Goal: Complete Application Form: Complete application form

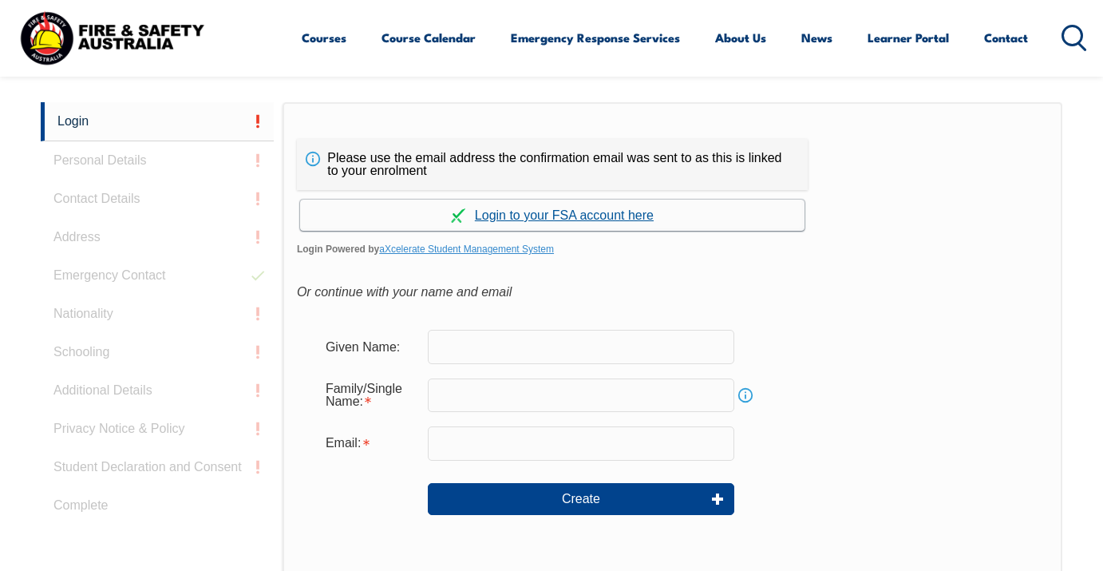
scroll to position [381, 0]
click at [606, 220] on link "Continue with aXcelerate" at bounding box center [552, 214] width 504 height 31
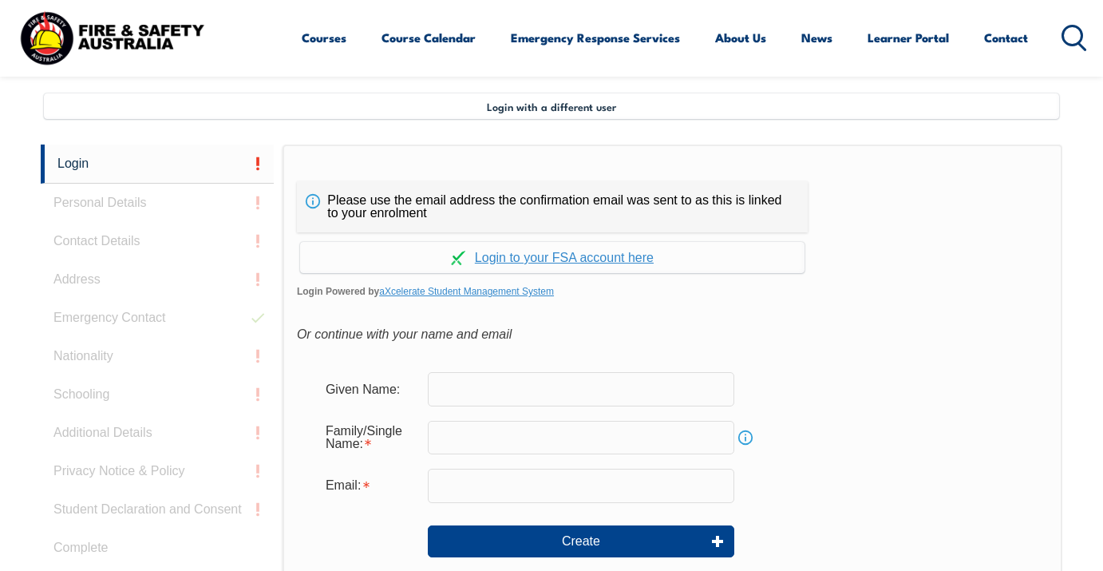
scroll to position [374, 0]
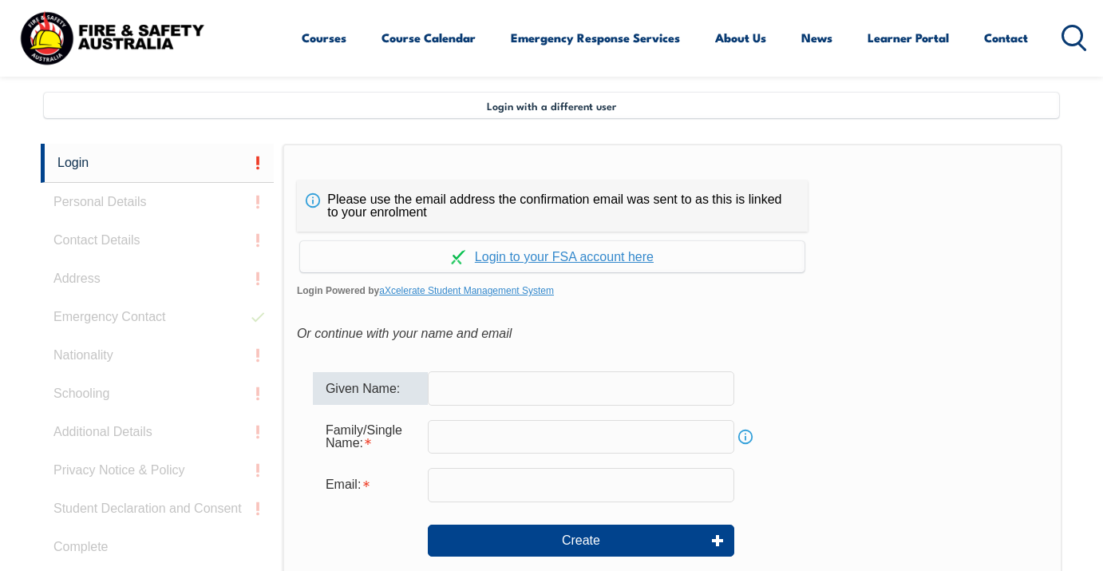
click at [488, 393] on input "text" at bounding box center [581, 388] width 306 height 34
type input "[PERSON_NAME]"
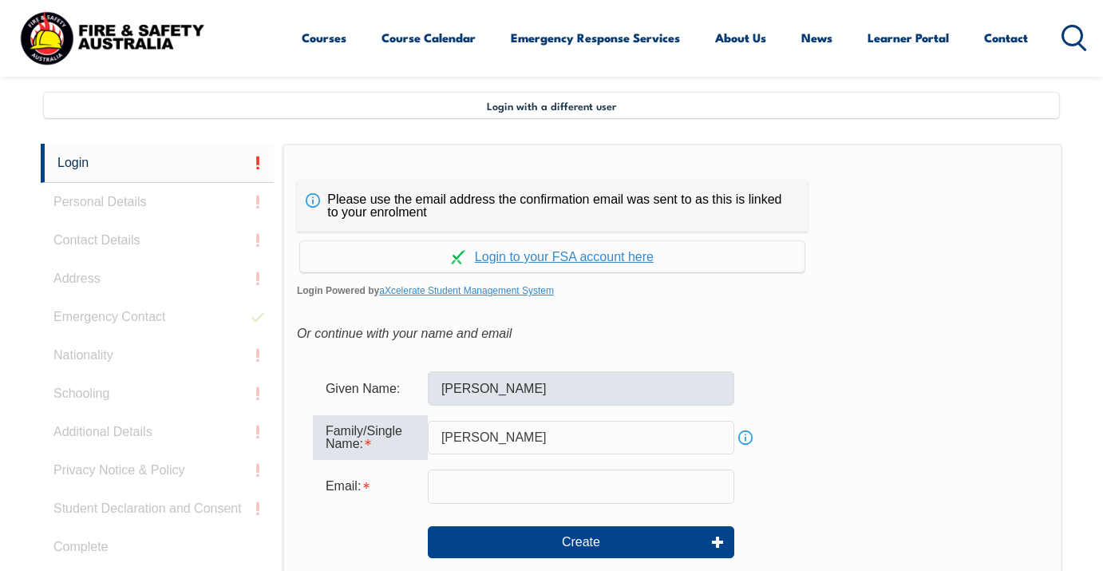
type input "[PERSON_NAME]"
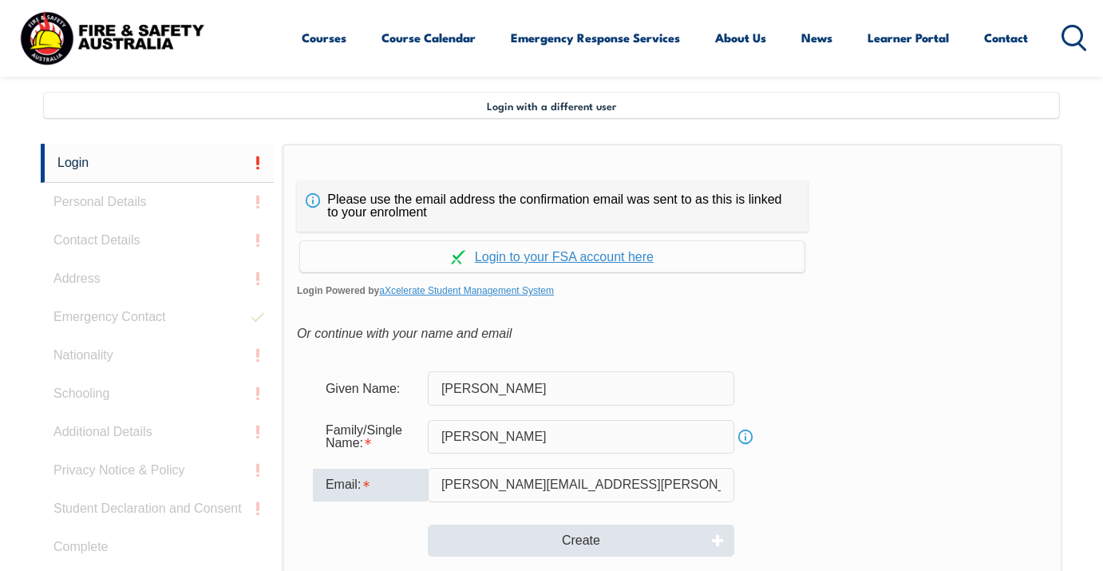
type input "[PERSON_NAME][EMAIL_ADDRESS][PERSON_NAME][DOMAIN_NAME]"
click at [577, 535] on button "Create" at bounding box center [581, 540] width 306 height 32
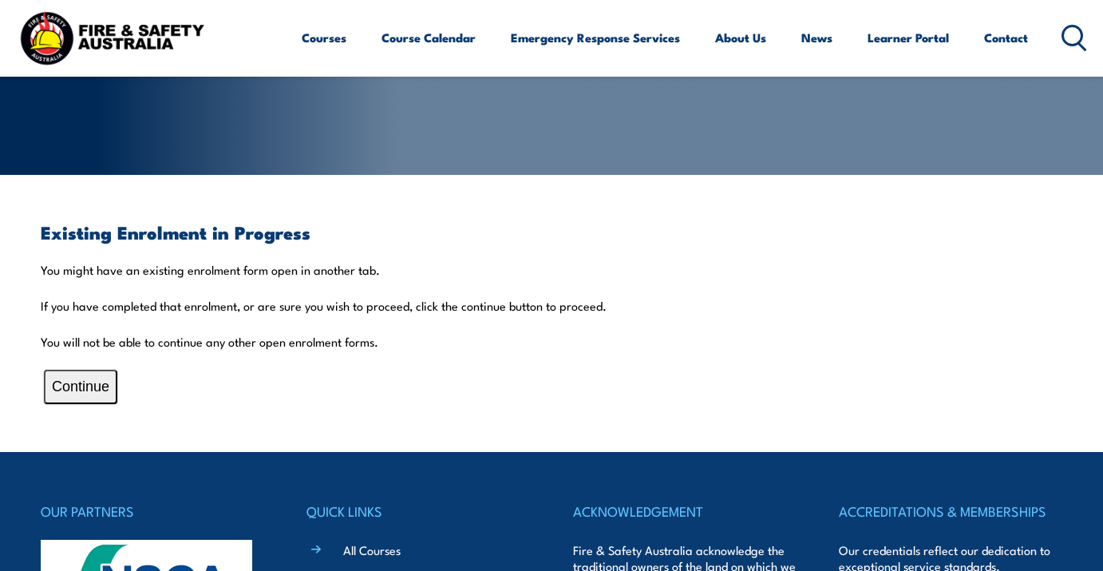
scroll to position [168, 0]
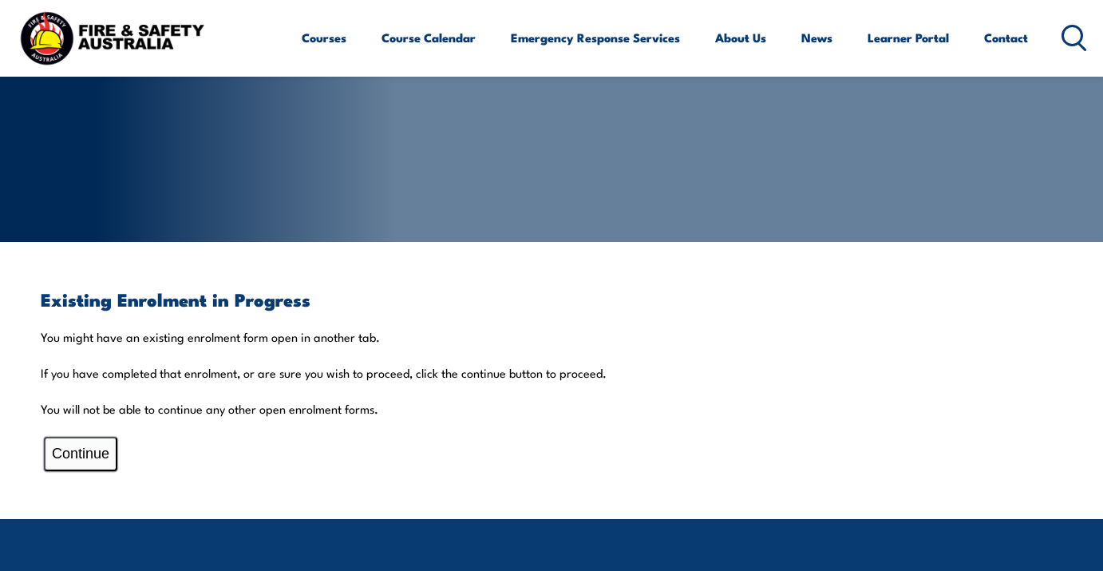
click at [81, 453] on button "Continue" at bounding box center [80, 453] width 73 height 34
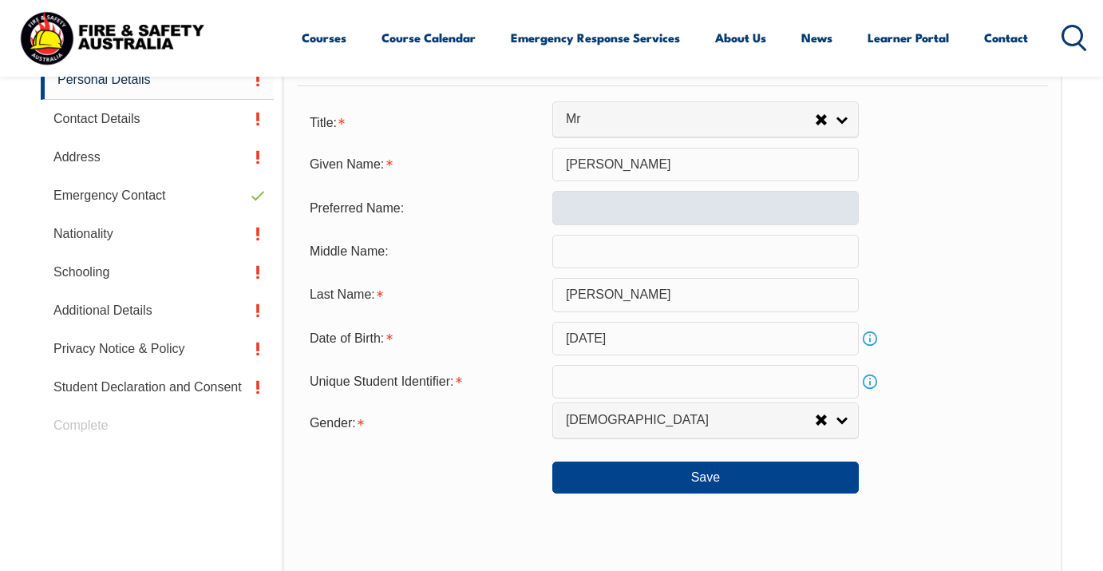
scroll to position [496, 0]
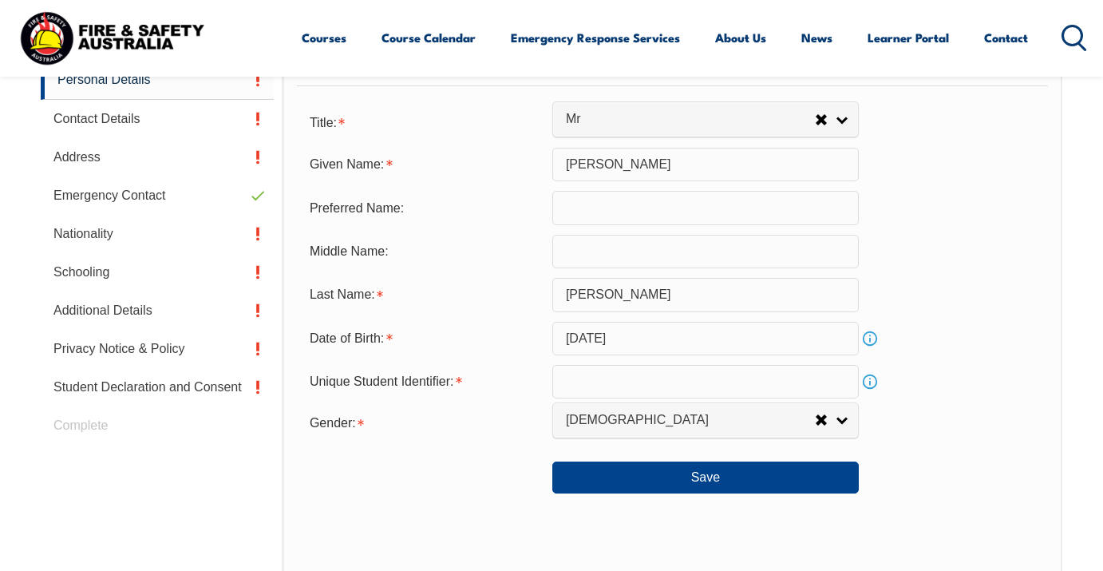
click at [871, 393] on link "Info" at bounding box center [870, 381] width 22 height 22
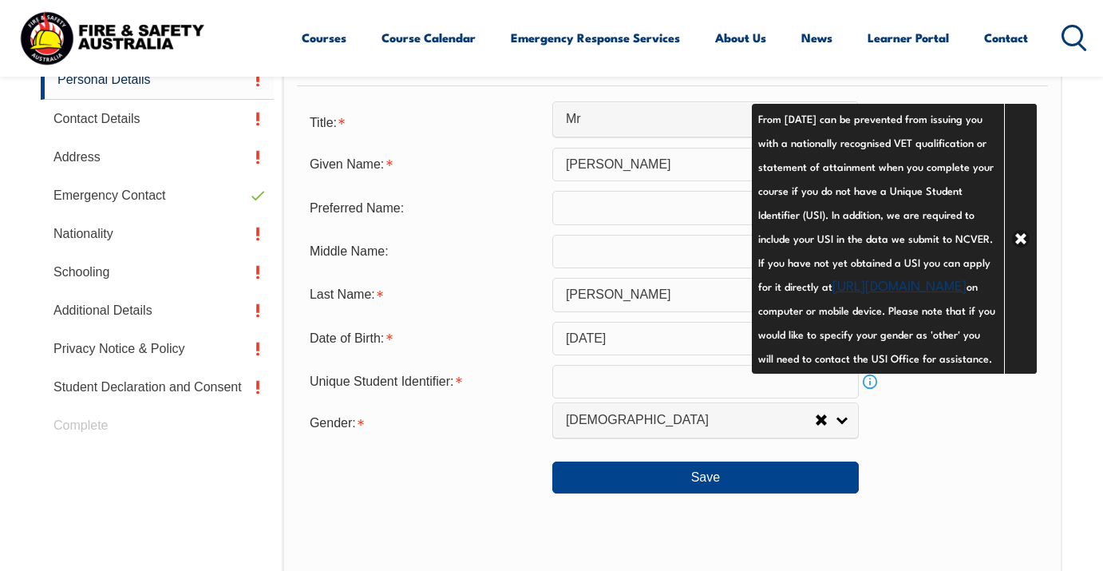
click at [832, 294] on link "https://www.usi.gov.au/your-usi/create-usi" at bounding box center [899, 284] width 134 height 19
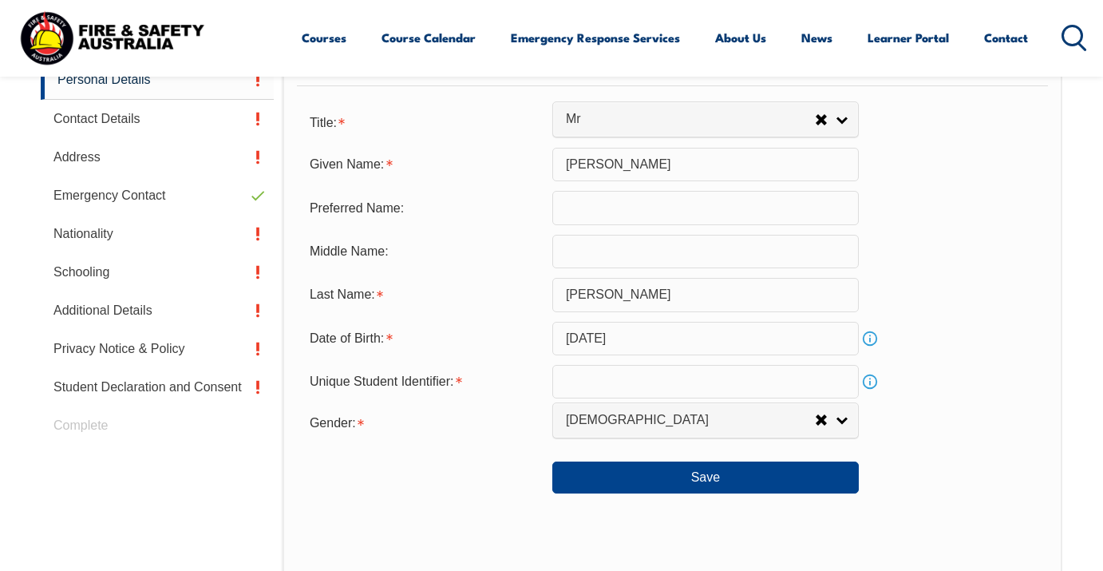
click at [682, 393] on input "text" at bounding box center [705, 382] width 306 height 34
paste input "E2AZM73H4S"
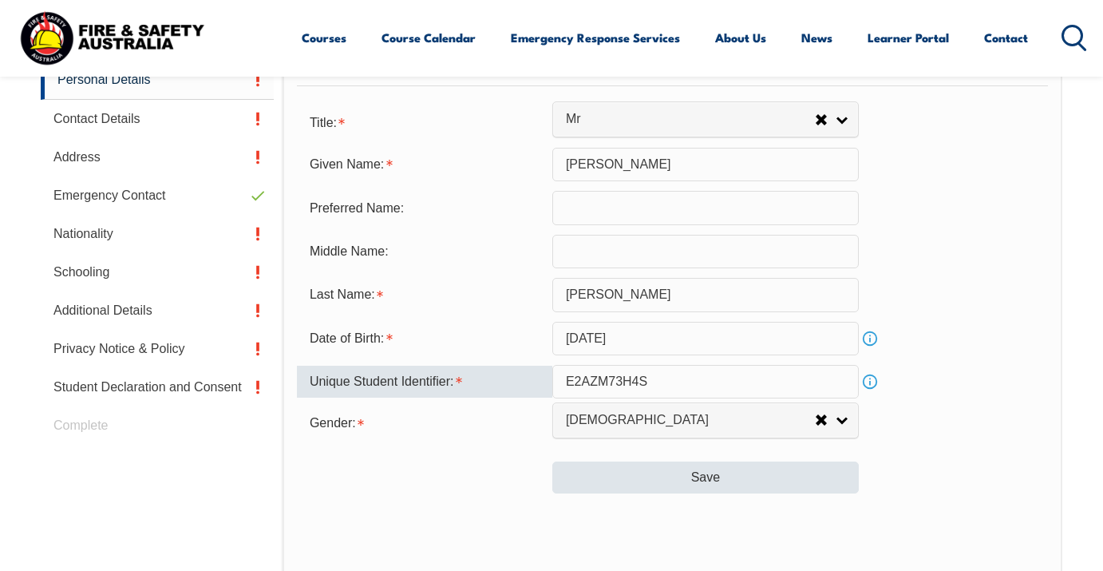
type input "E2AZM73H4S"
click at [729, 493] on button "Save" at bounding box center [705, 477] width 306 height 32
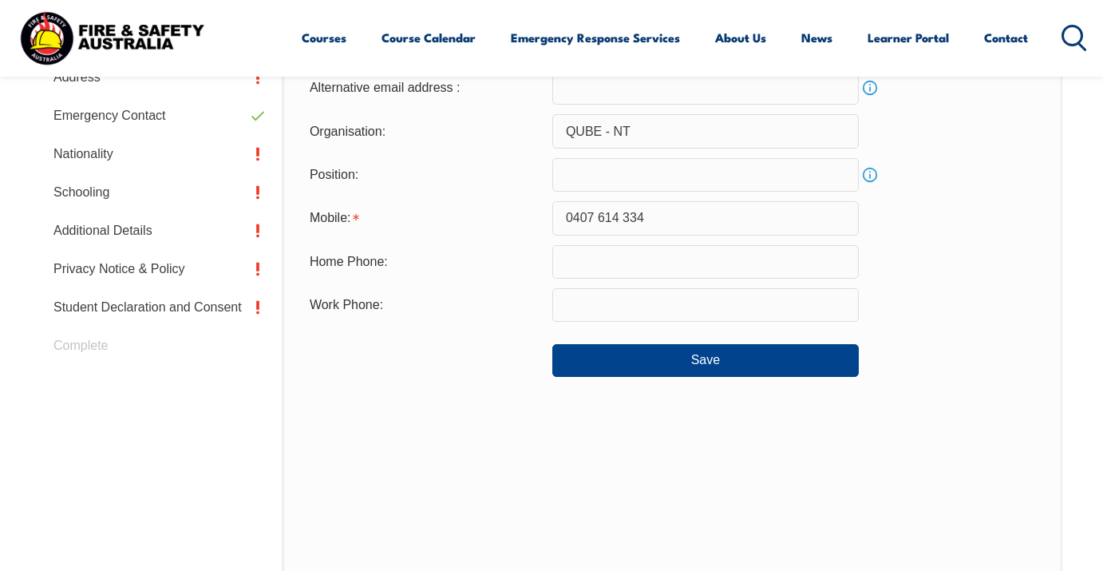
scroll to position [575, 0]
click at [873, 179] on link "Info" at bounding box center [870, 175] width 22 height 22
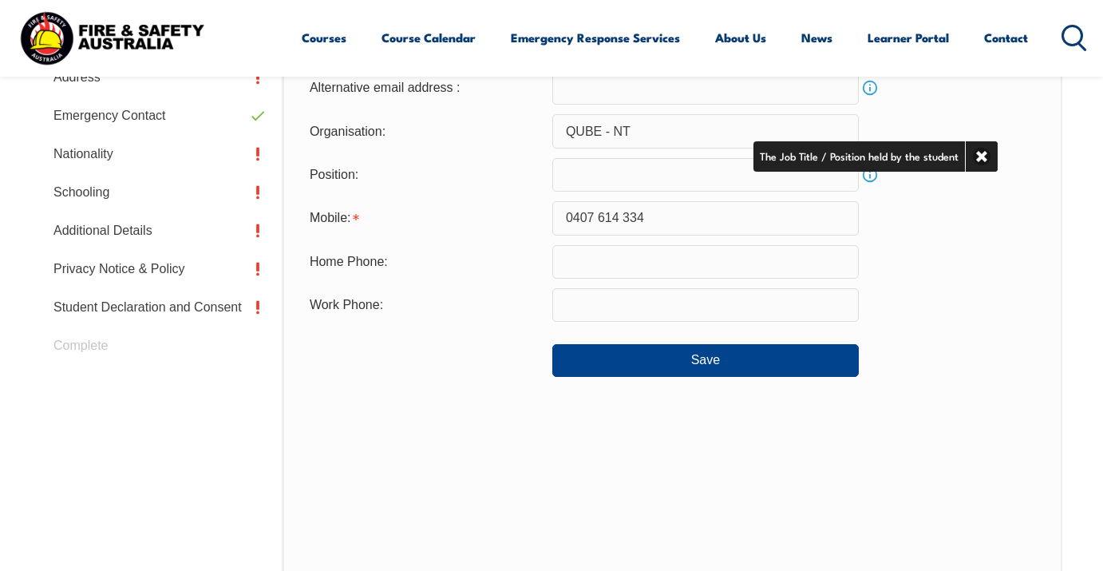
click at [647, 177] on input "text" at bounding box center [705, 175] width 306 height 34
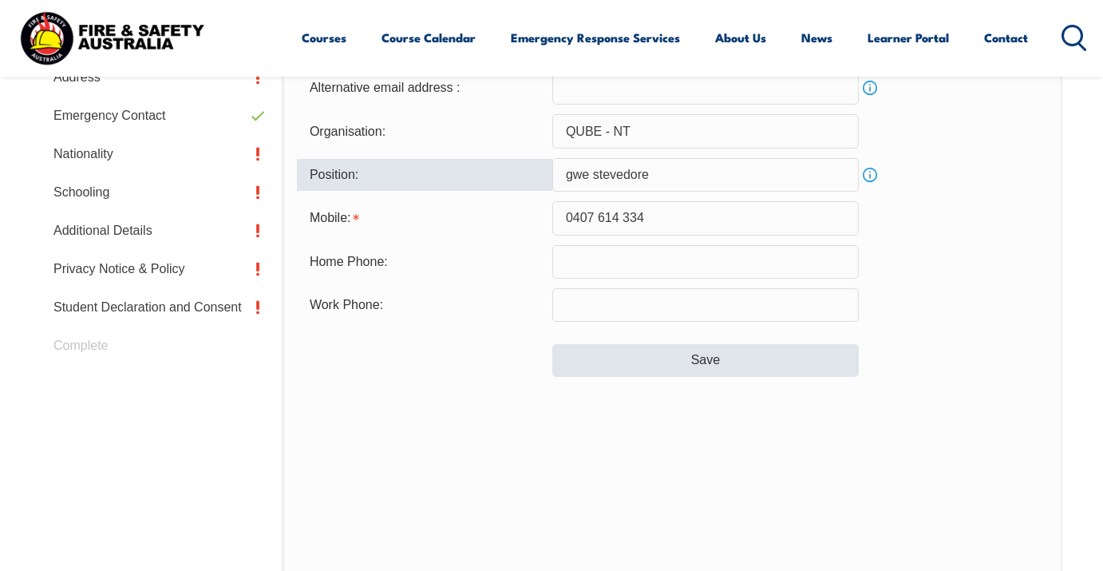
type input "gwe stevedore"
click at [720, 365] on button "Save" at bounding box center [705, 360] width 306 height 32
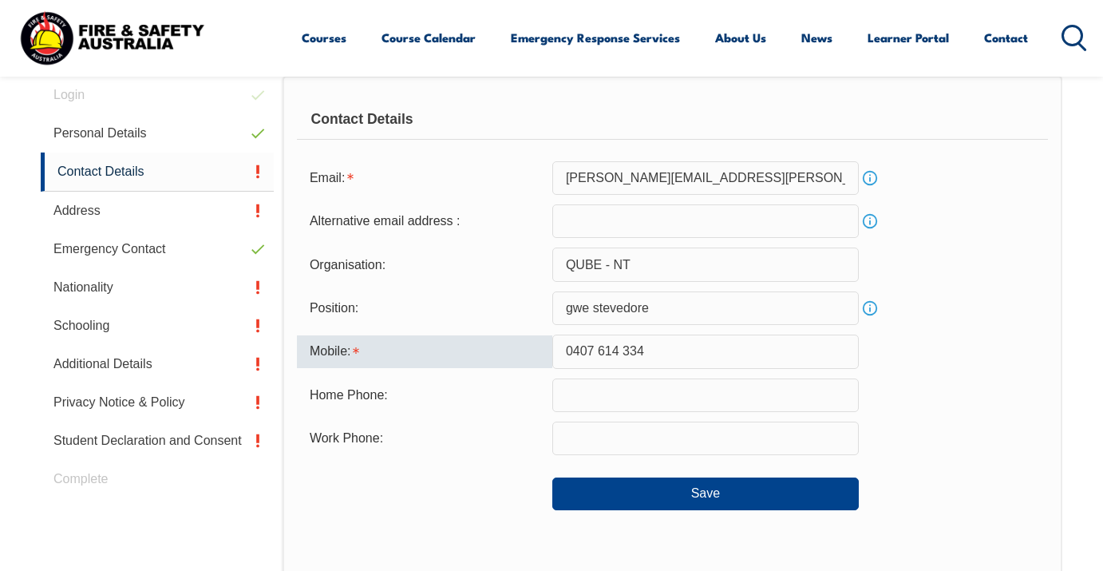
scroll to position [443, 0]
click at [625, 354] on input "0407 614 334" at bounding box center [705, 351] width 306 height 34
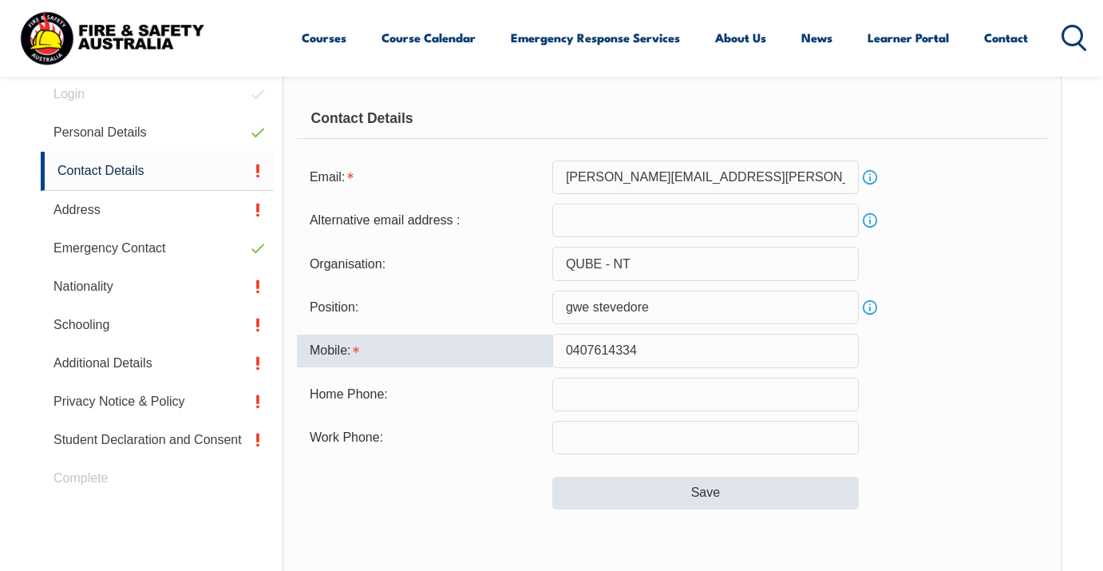
type input "0407614334"
click at [714, 493] on button "Save" at bounding box center [705, 492] width 306 height 32
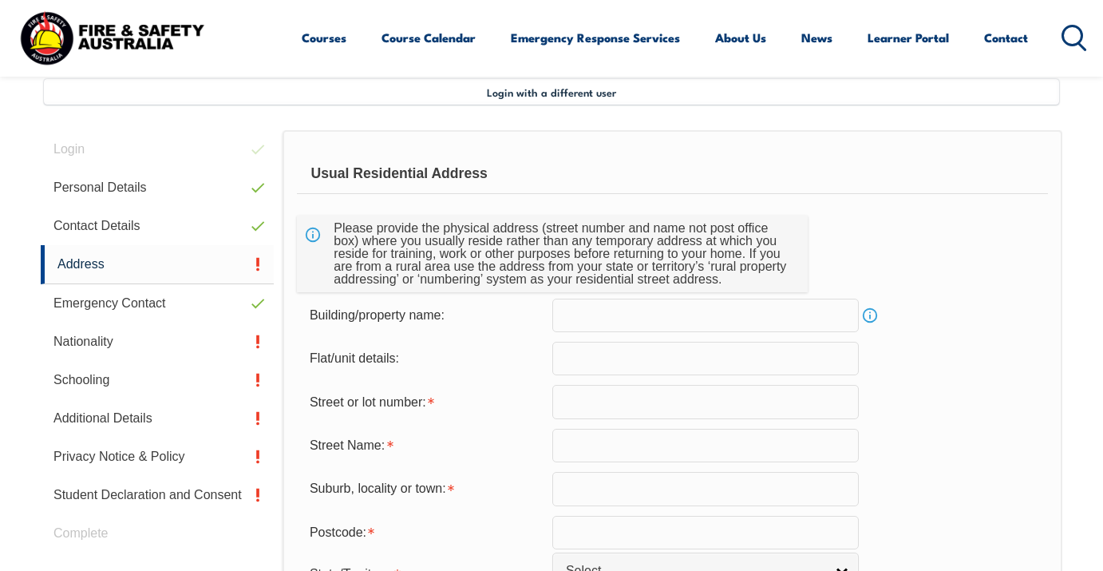
scroll to position [387, 0]
click at [876, 320] on link "Info" at bounding box center [870, 316] width 22 height 22
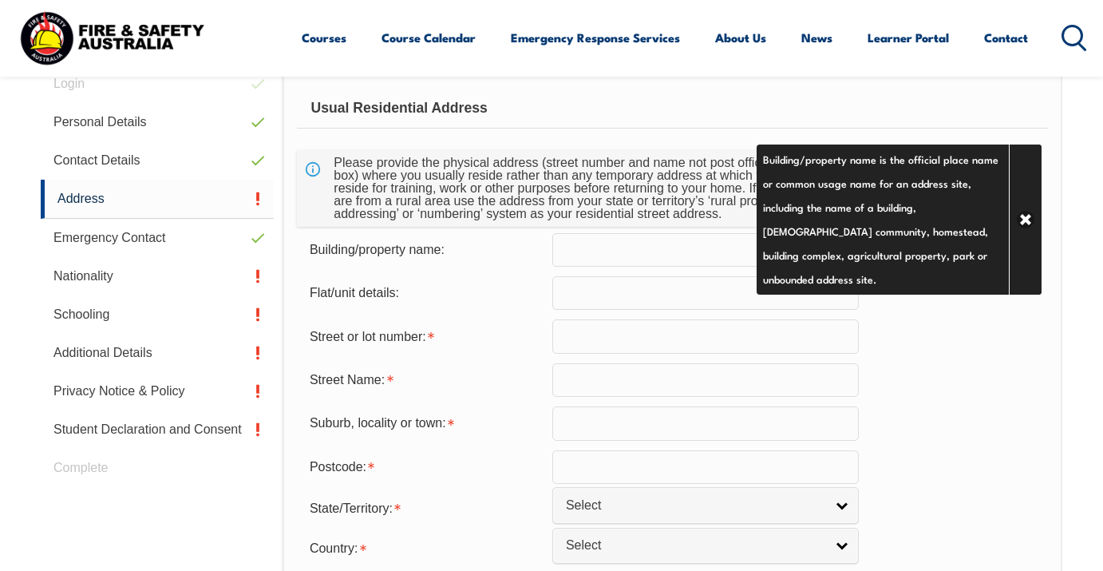
scroll to position [442, 0]
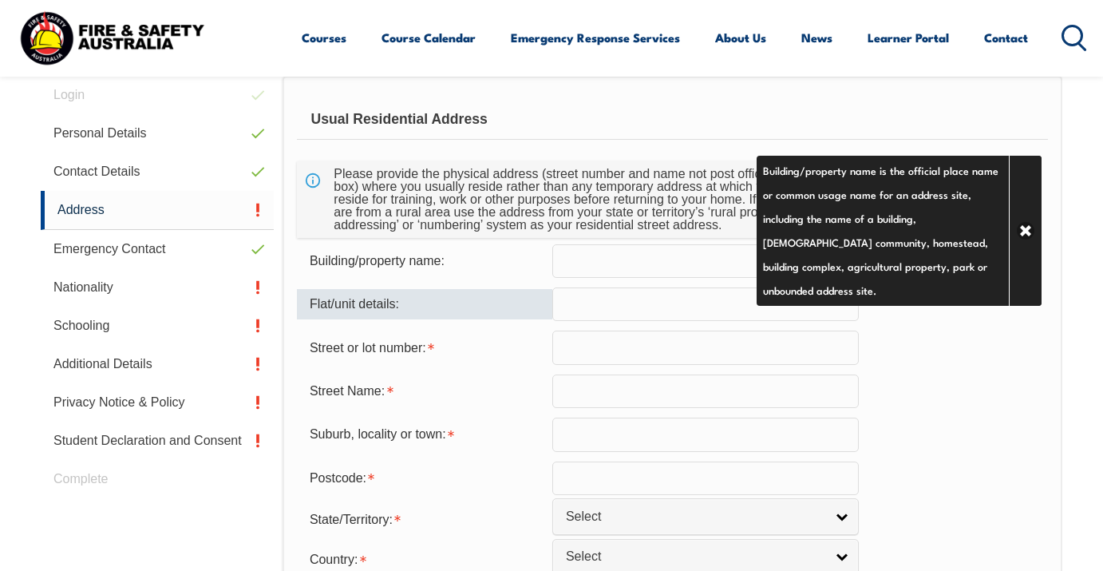
click at [512, 311] on div "Flat/unit details:" at bounding box center [424, 304] width 255 height 30
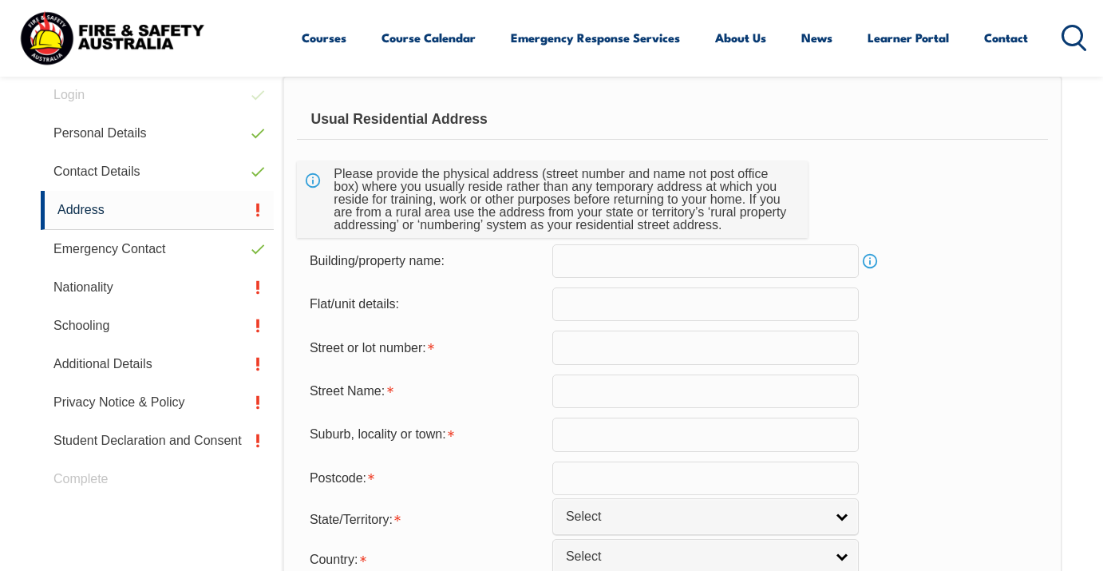
click at [681, 303] on input "text" at bounding box center [705, 304] width 306 height 34
click at [684, 351] on input "text" at bounding box center [705, 347] width 306 height 34
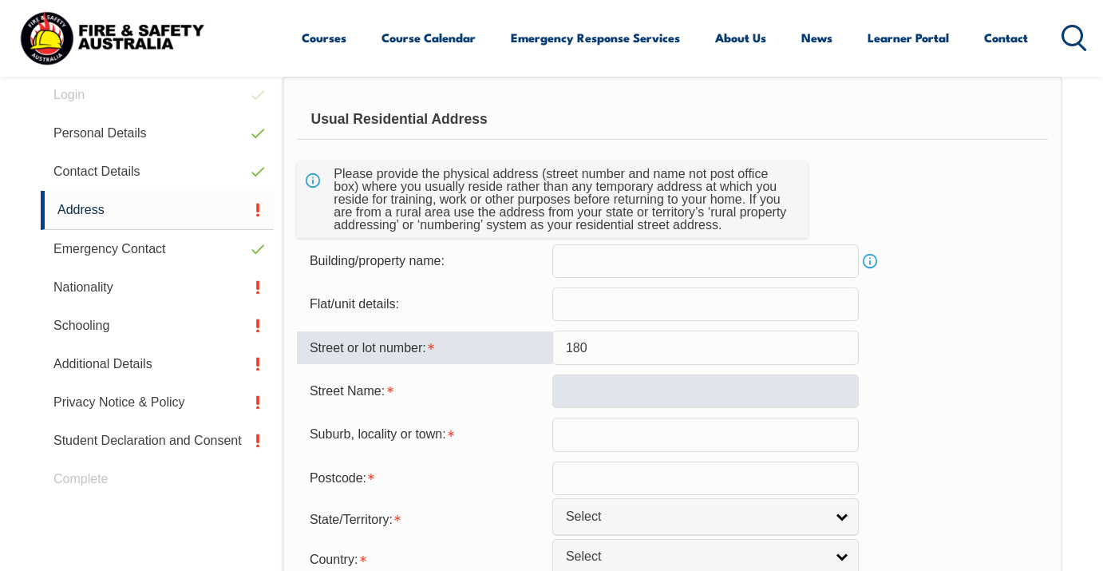
type input "180"
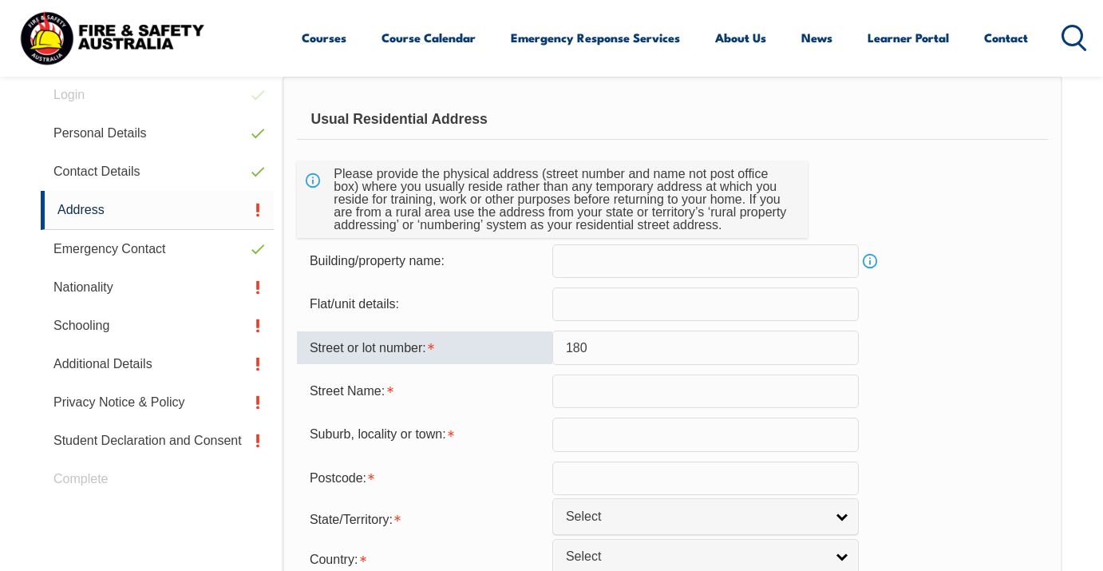
click at [699, 387] on input "text" at bounding box center [705, 391] width 306 height 34
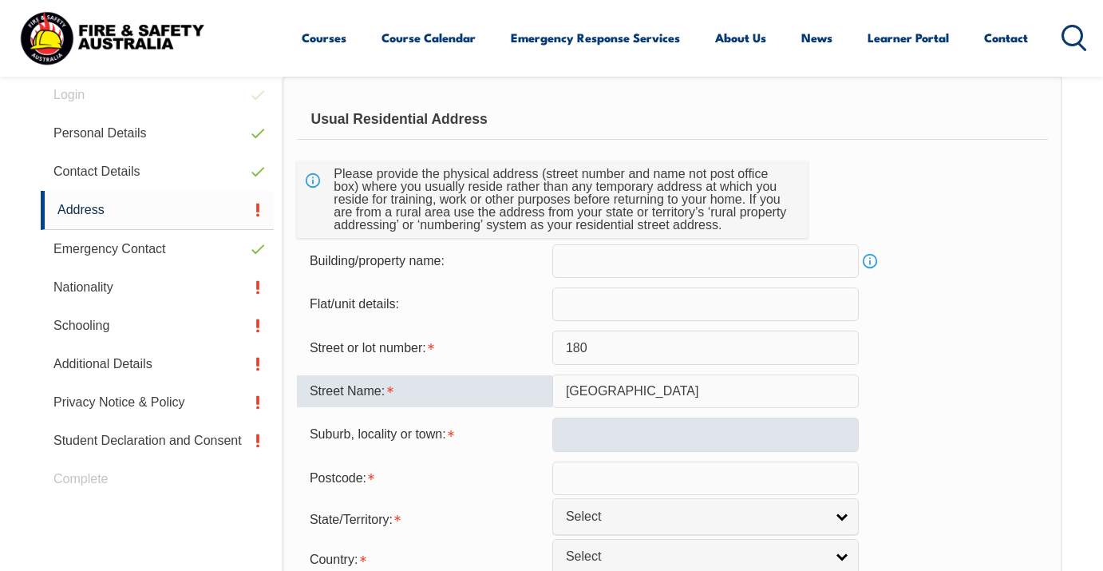
type input "shepherdson road"
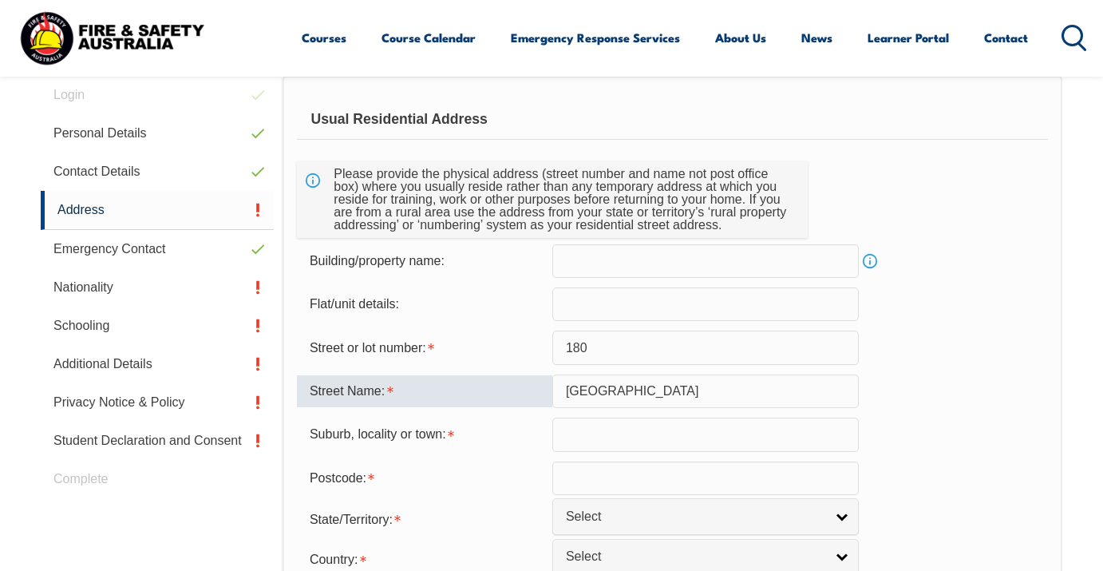
click at [711, 431] on input "text" at bounding box center [705, 434] width 306 height 34
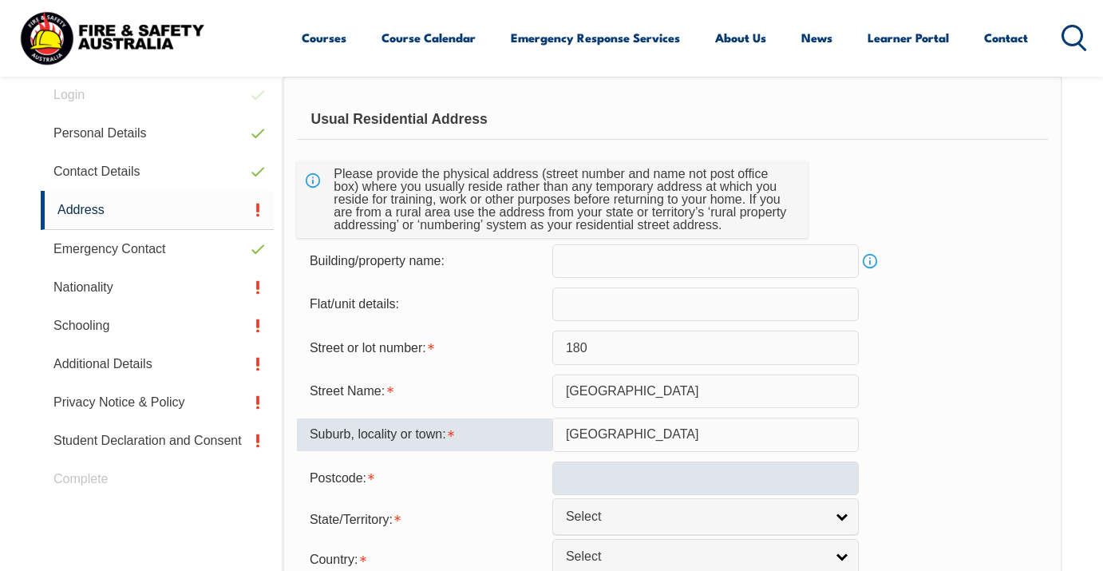
type input "parafield gardens"
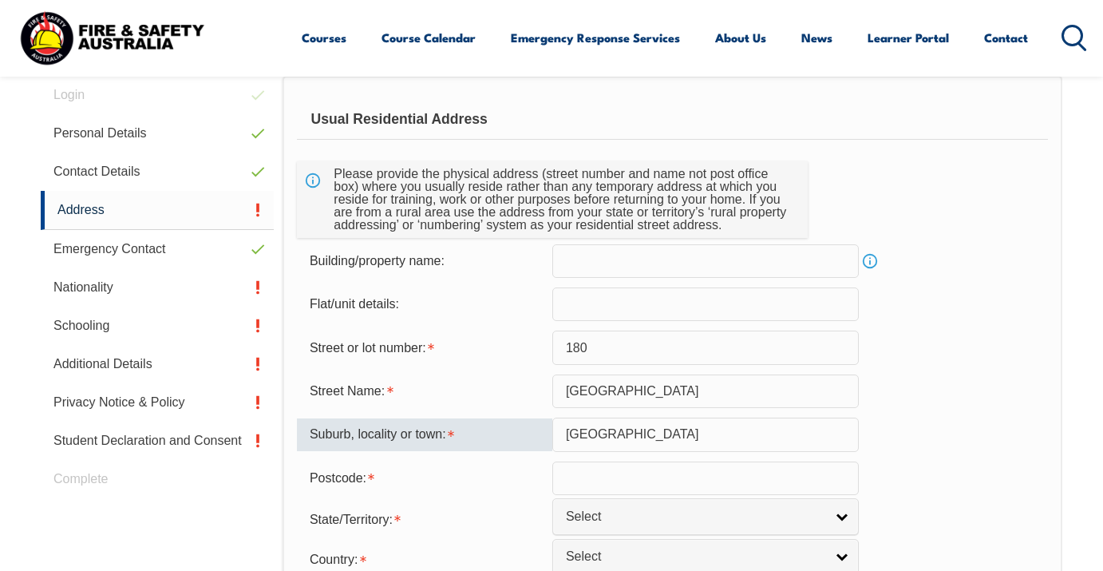
click at [756, 462] on input "text" at bounding box center [705, 478] width 306 height 34
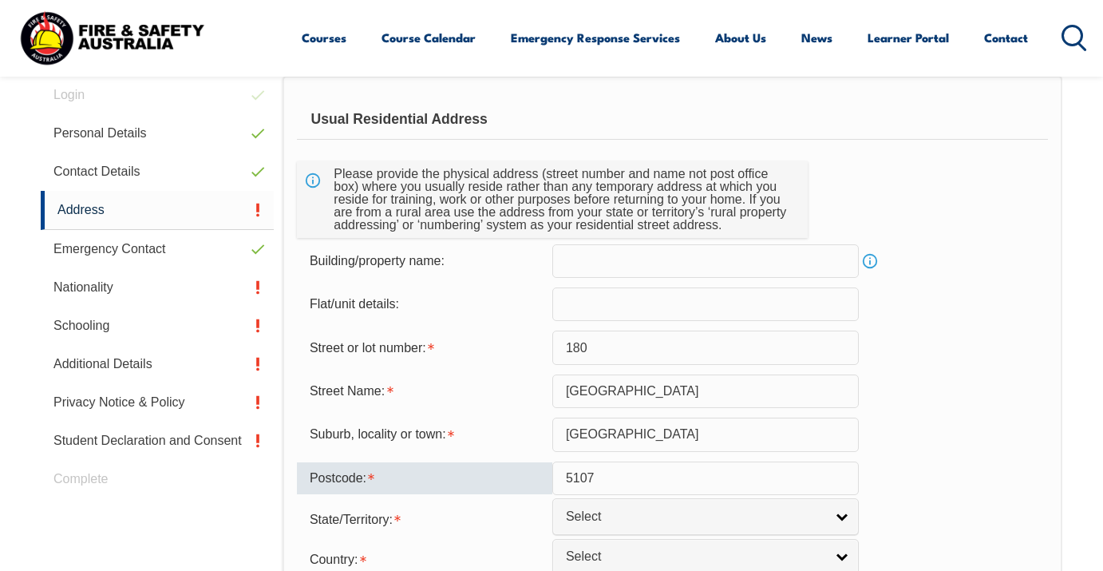
scroll to position [564, 0]
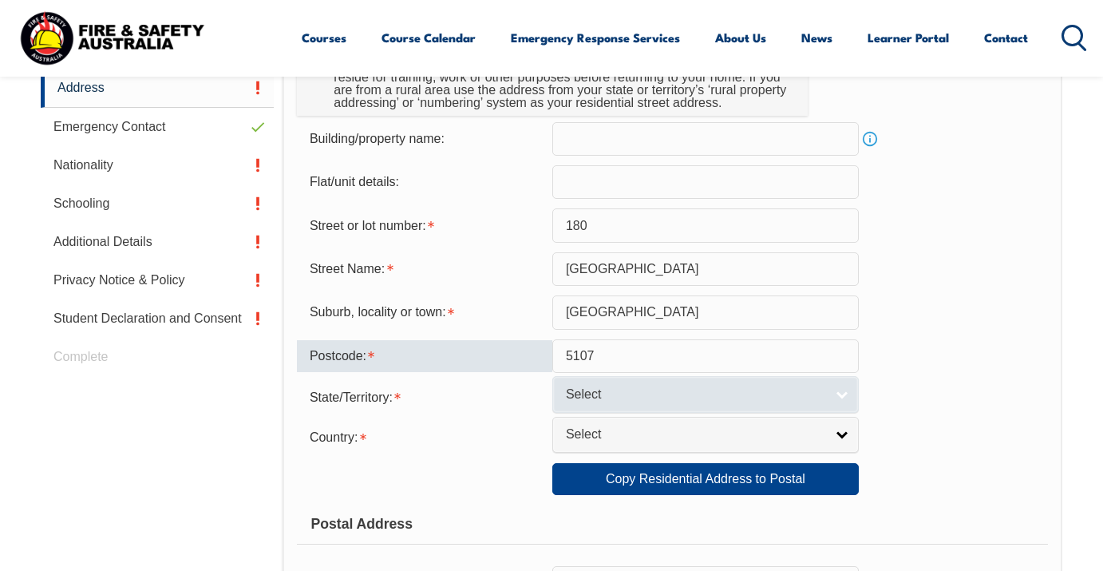
type input "5107"
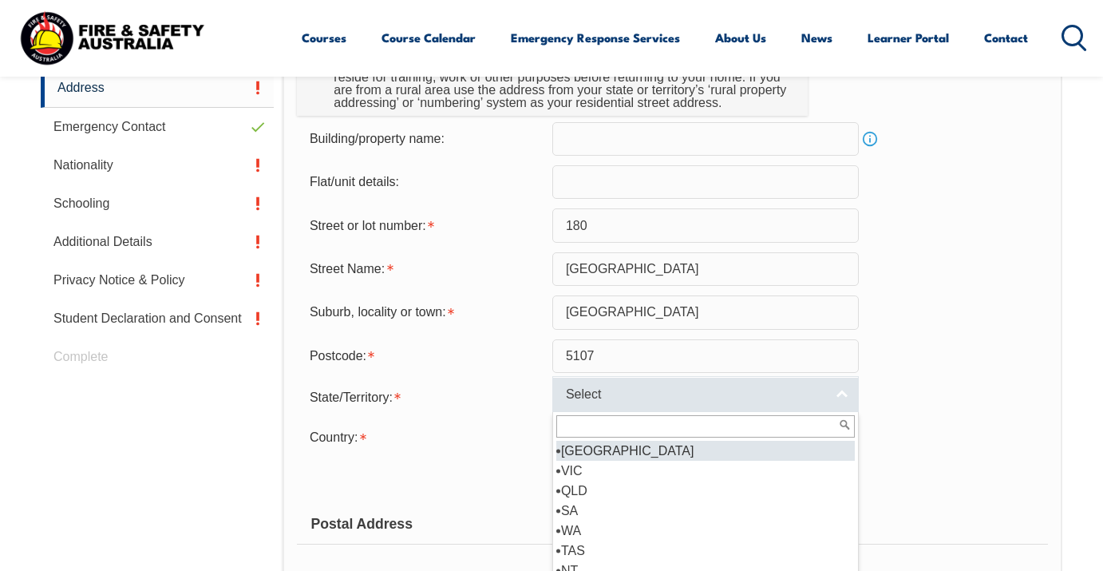
click at [844, 405] on link "Select" at bounding box center [705, 394] width 306 height 36
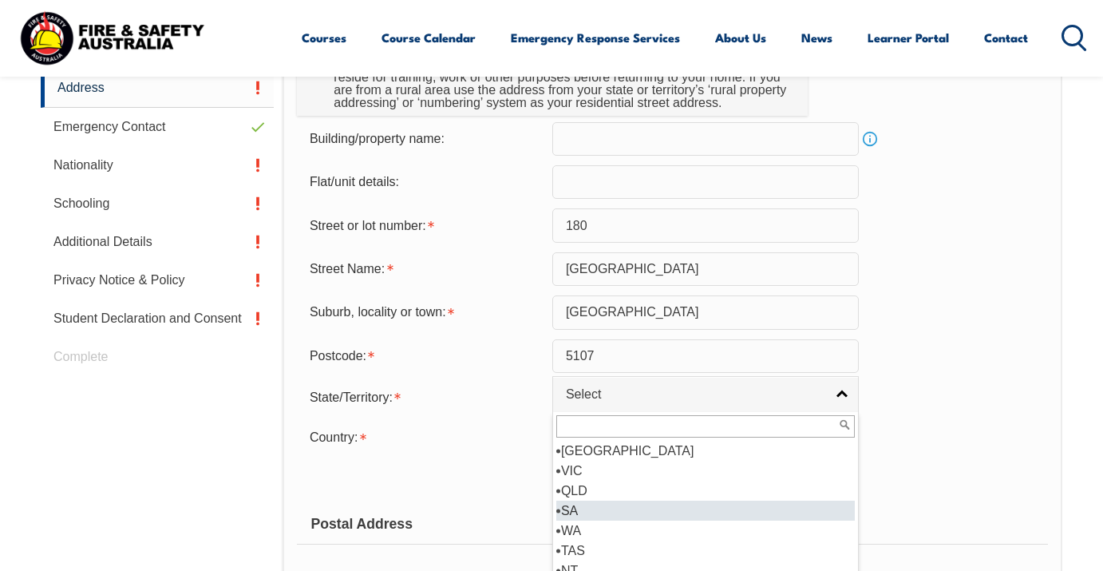
click at [634, 520] on li "SA" at bounding box center [705, 510] width 298 height 20
select select "SA"
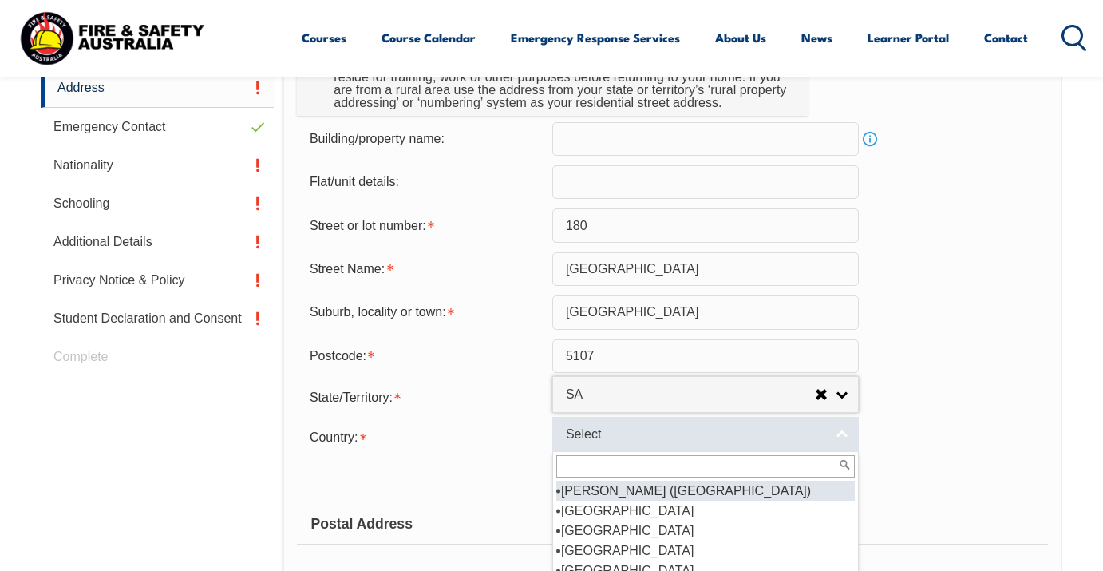
click at [845, 452] on link "Select" at bounding box center [705, 435] width 306 height 36
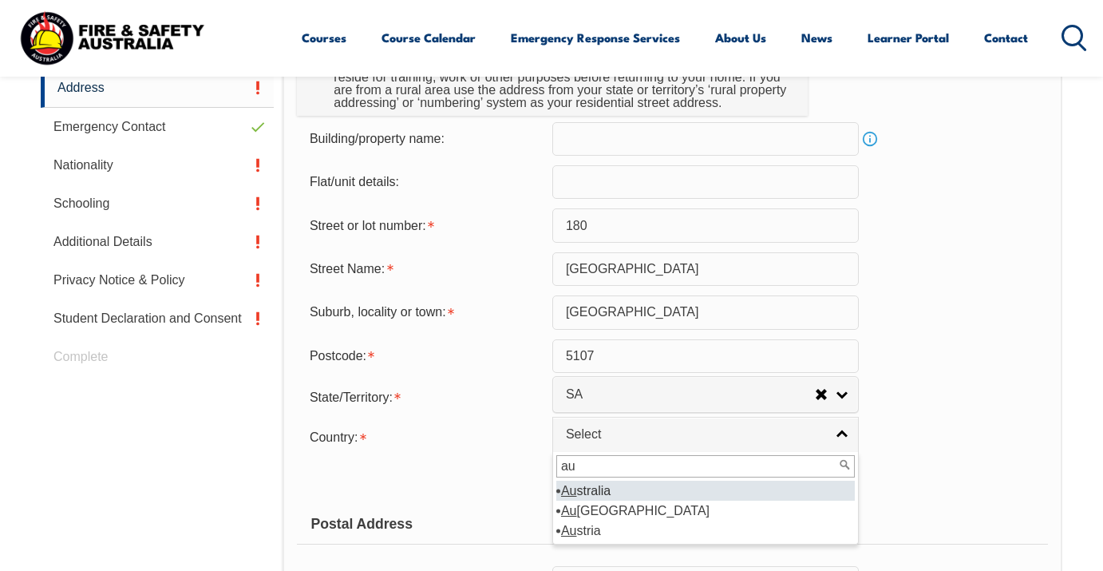
type input "au"
click at [706, 500] on li "Au stralia" at bounding box center [705, 490] width 298 height 20
select select "1101"
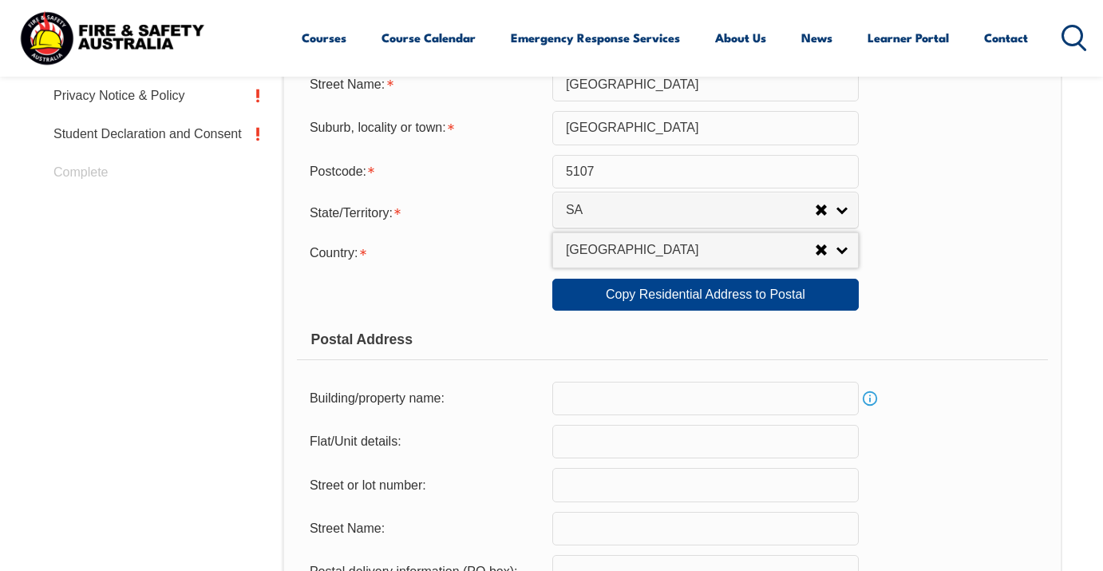
scroll to position [753, 0]
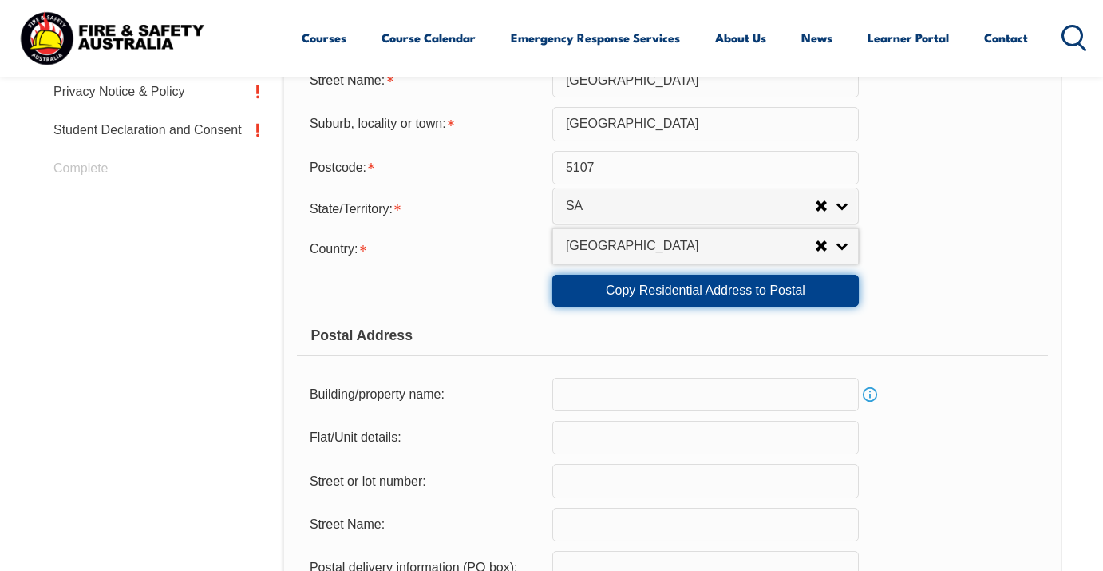
click at [775, 306] on link "Copy Residential Address to Postal" at bounding box center [705, 291] width 306 height 32
type input "180"
type input "shepherdson road"
type input "parafield gardens"
select select "SA"
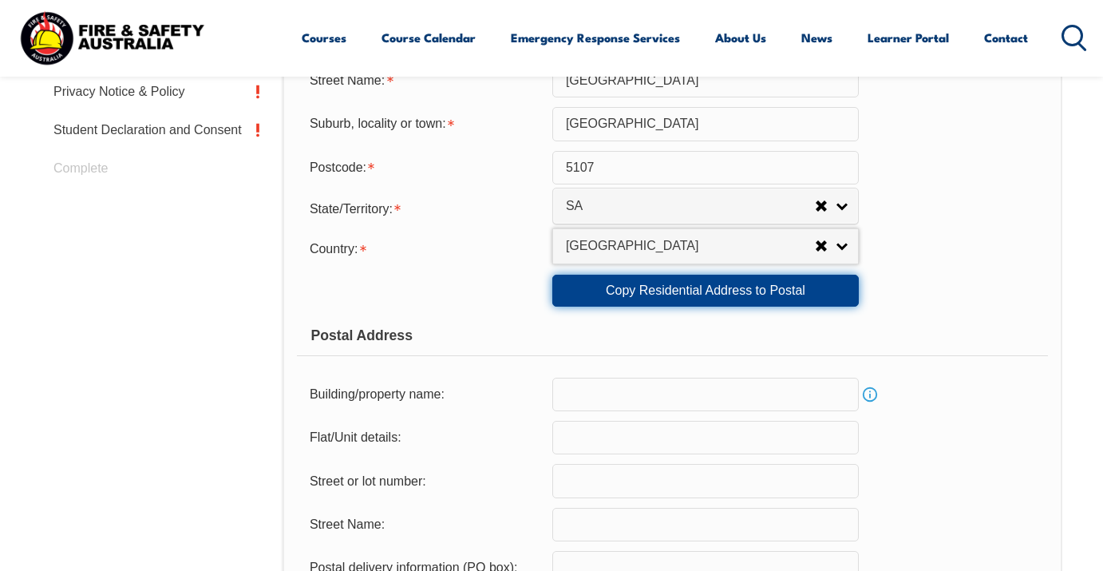
type input "5107"
select select "1101"
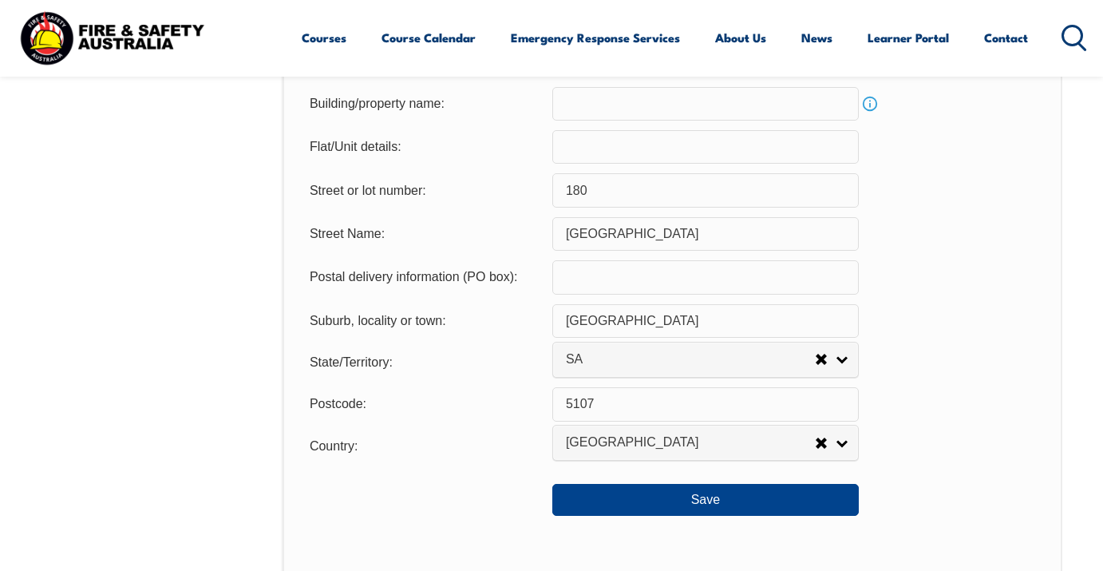
scroll to position [1049, 0]
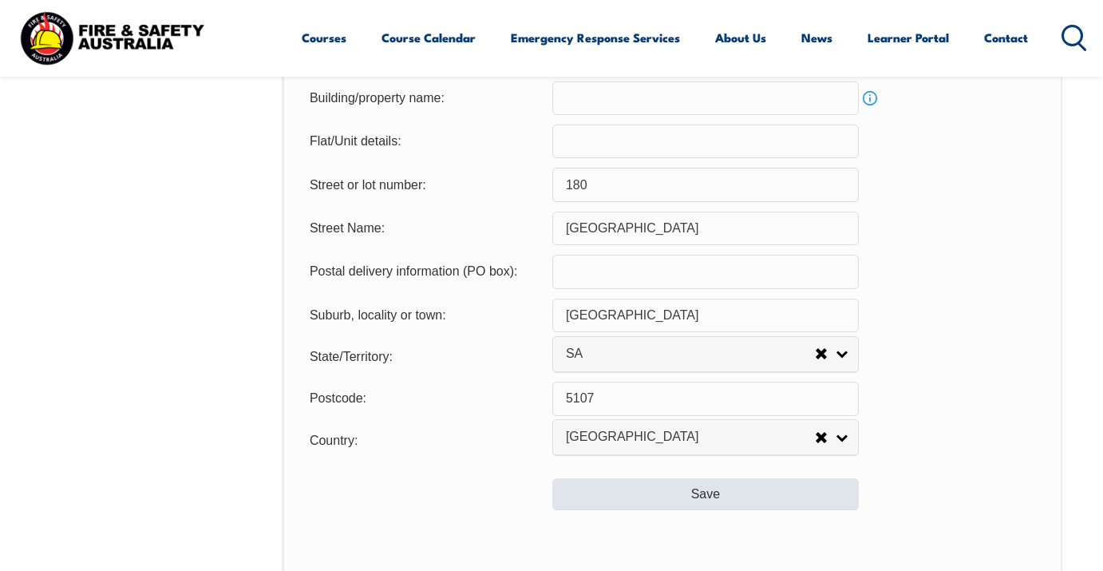
click at [692, 510] on button "Save" at bounding box center [705, 494] width 306 height 32
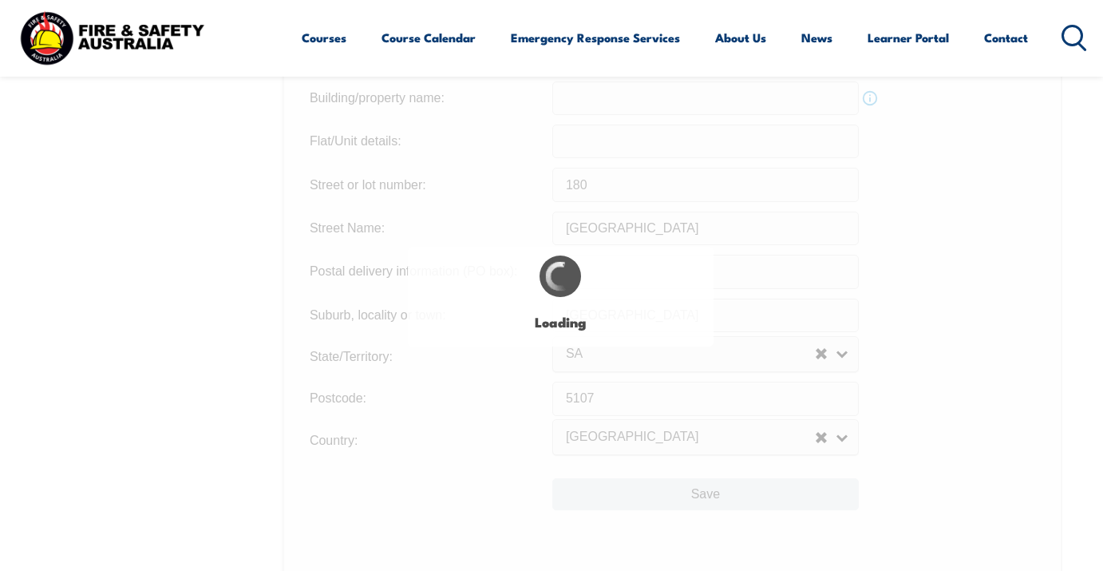
type input "shepherdson road"
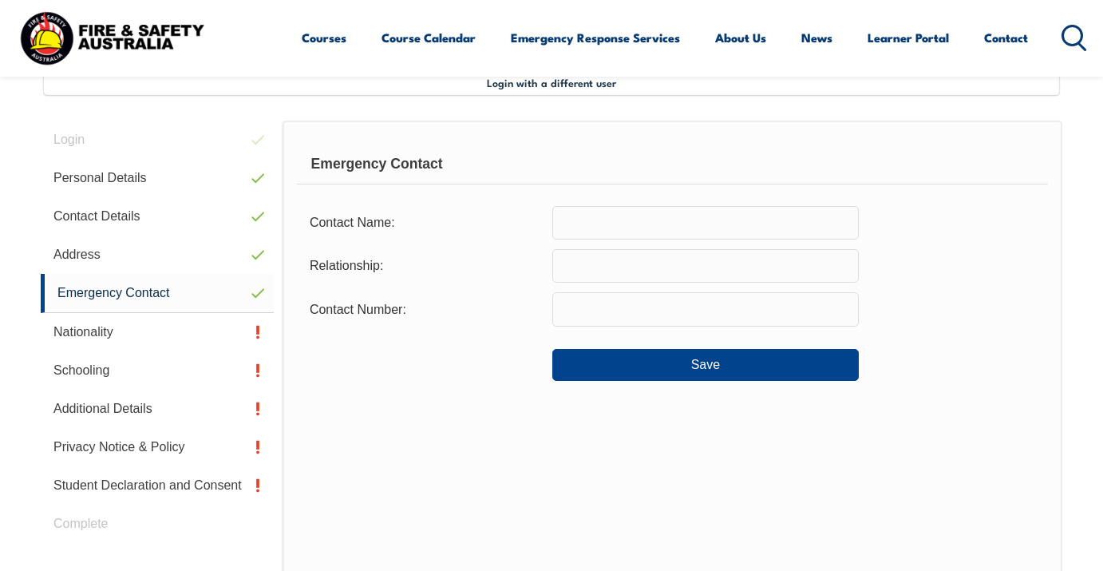
scroll to position [387, 0]
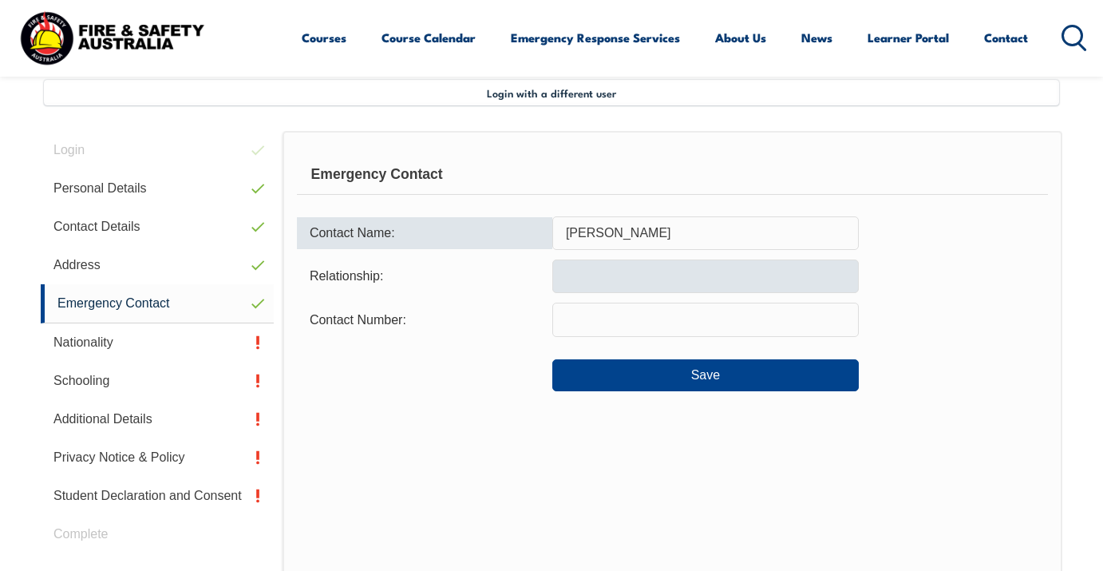
type input "natalie pfeiffer"
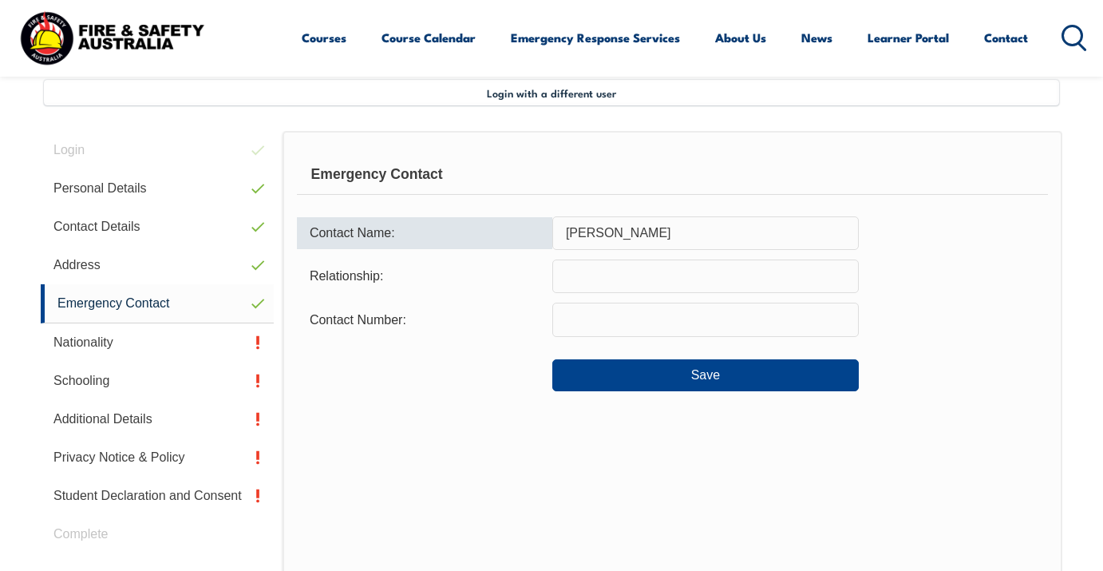
click at [651, 263] on input "text" at bounding box center [705, 276] width 306 height 34
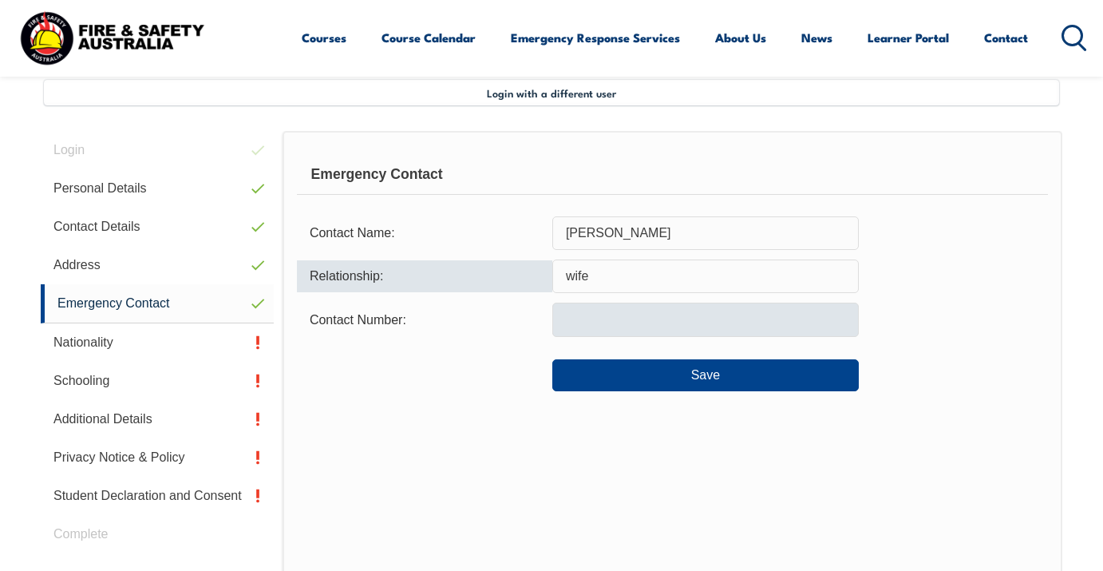
type input "wife"
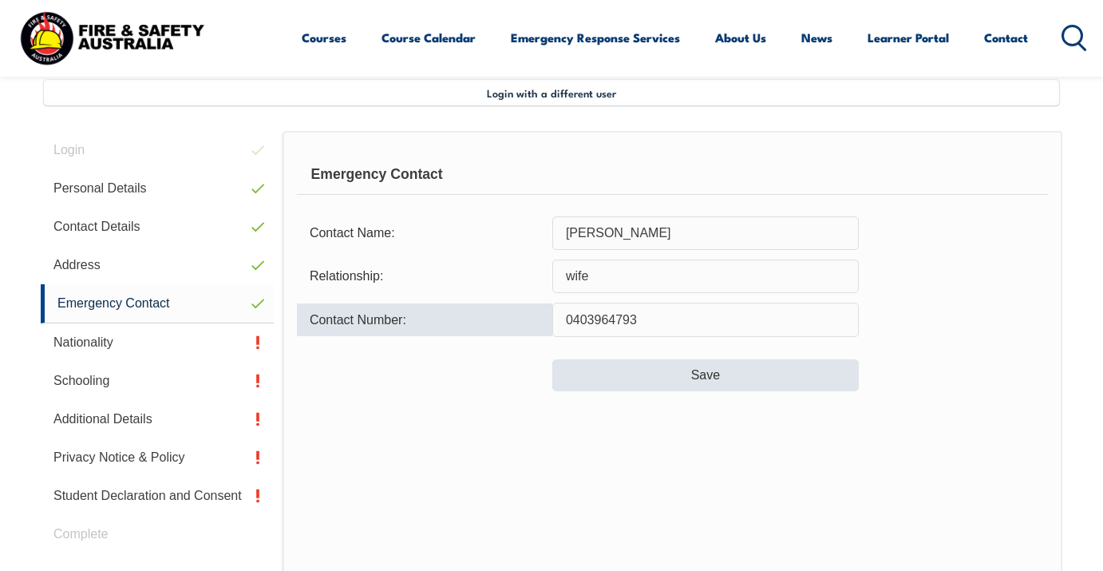
type input "0403964793"
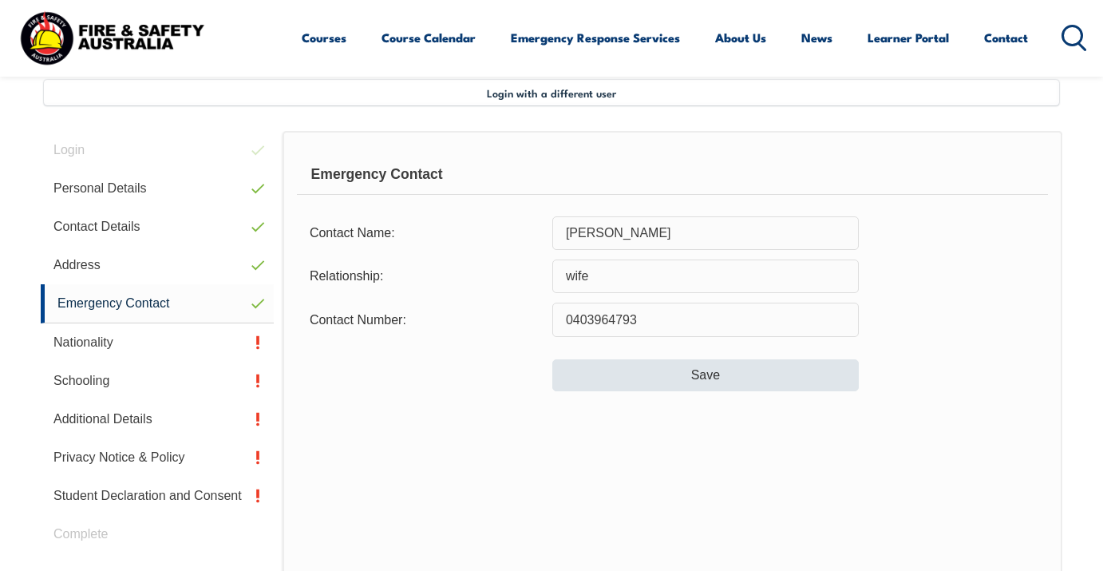
click at [682, 378] on button "Save" at bounding box center [705, 375] width 306 height 32
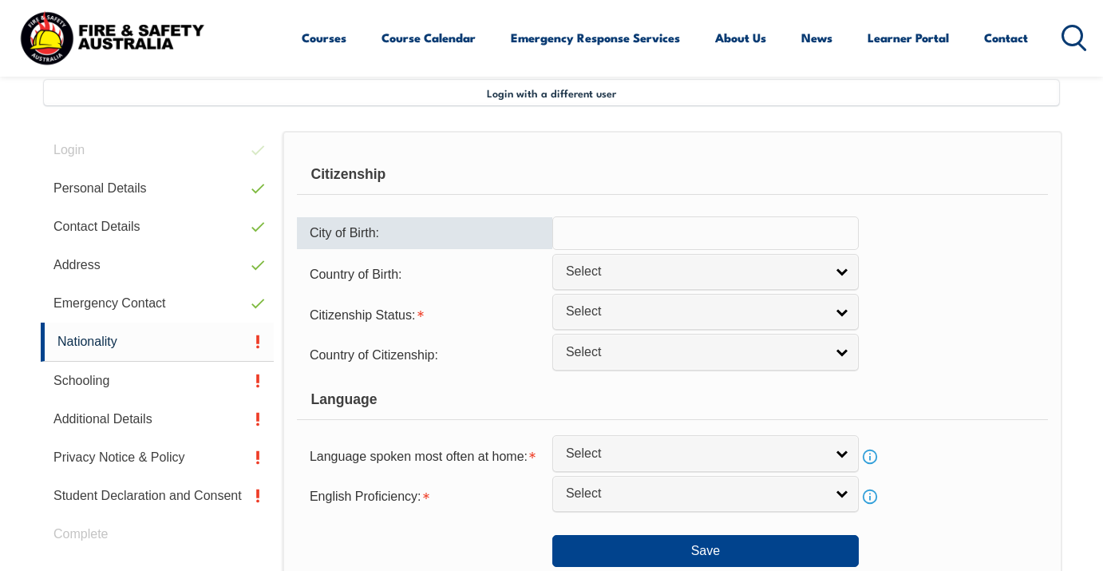
click at [642, 235] on input "text" at bounding box center [705, 233] width 306 height 34
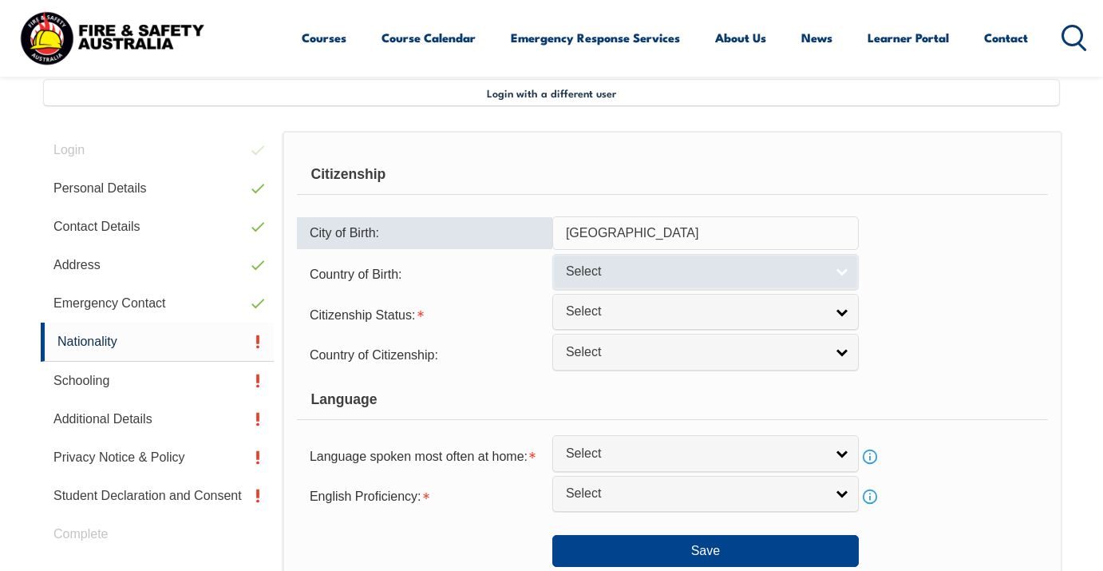
type input "adelaide"
click at [697, 278] on span "Select" at bounding box center [695, 271] width 259 height 17
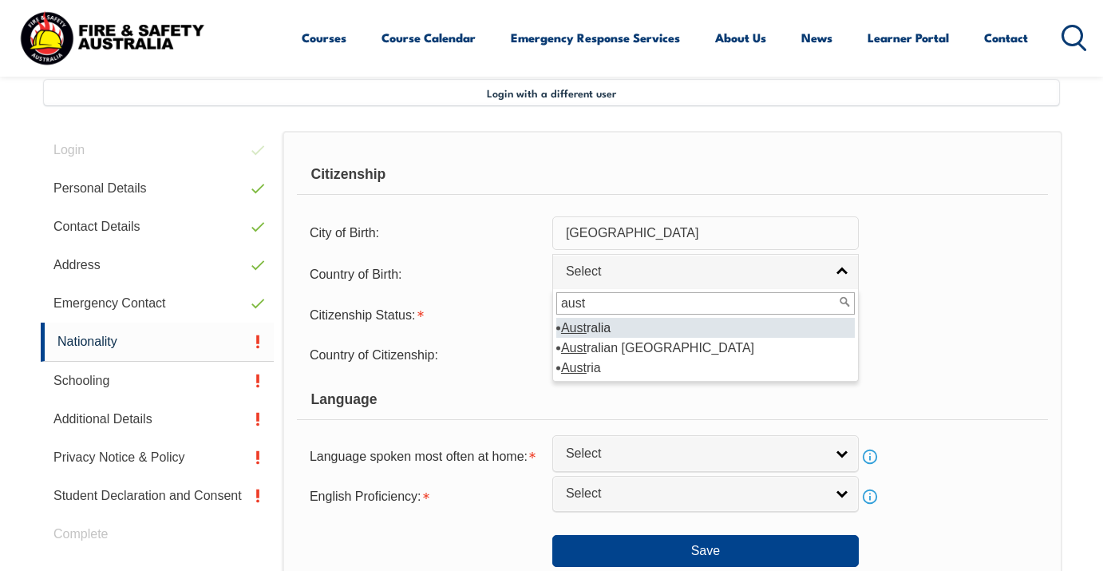
type input "aust"
click at [709, 338] on li "Aust ralia" at bounding box center [705, 328] width 298 height 20
select select "1101"
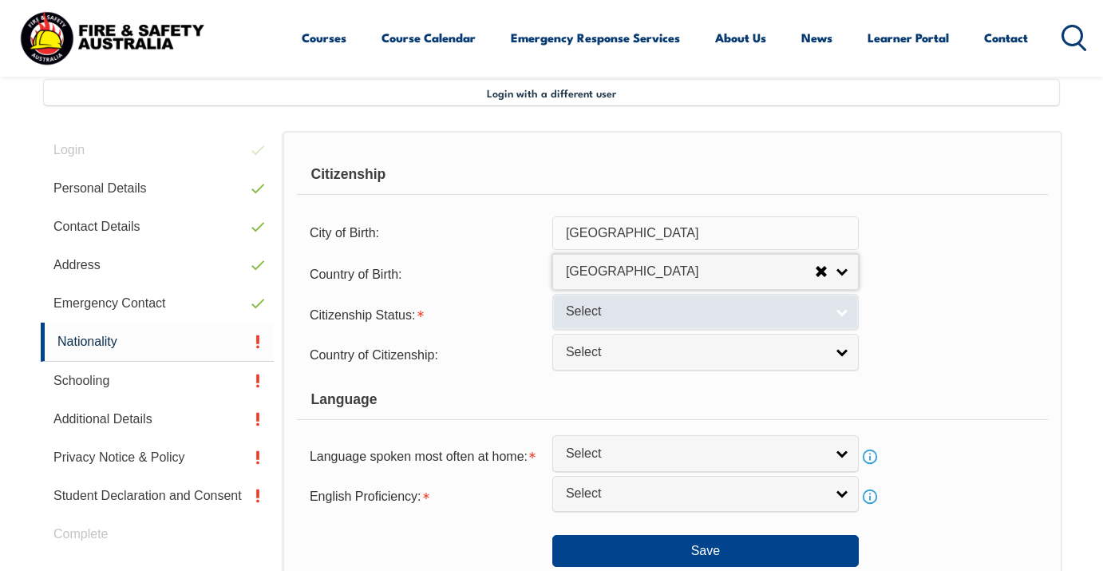
click at [708, 320] on span "Select" at bounding box center [695, 311] width 259 height 17
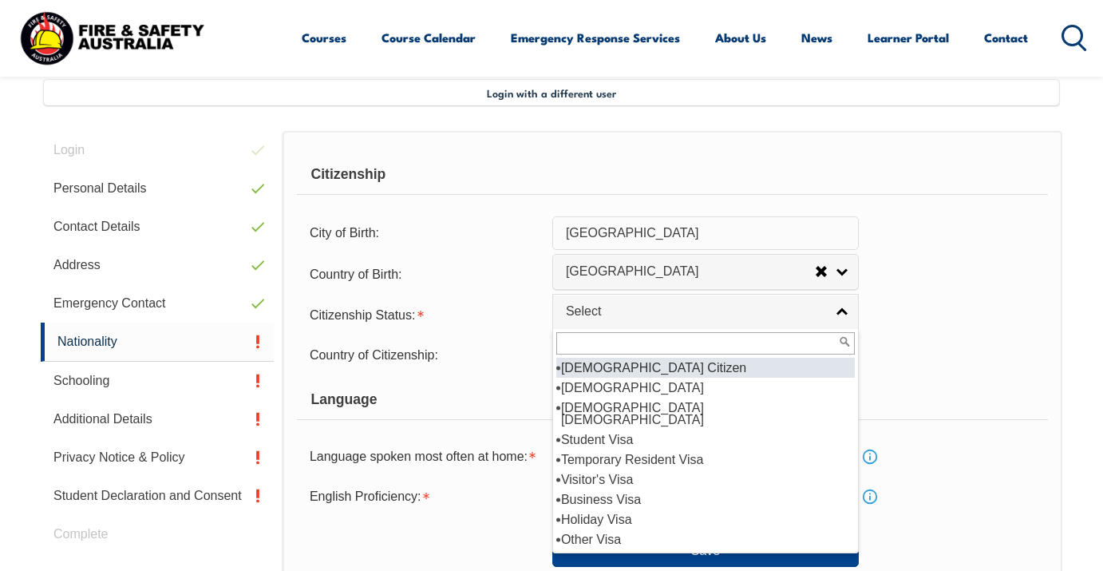
click at [720, 377] on li "[DEMOGRAPHIC_DATA] Citizen" at bounding box center [705, 367] width 298 height 20
select select "1"
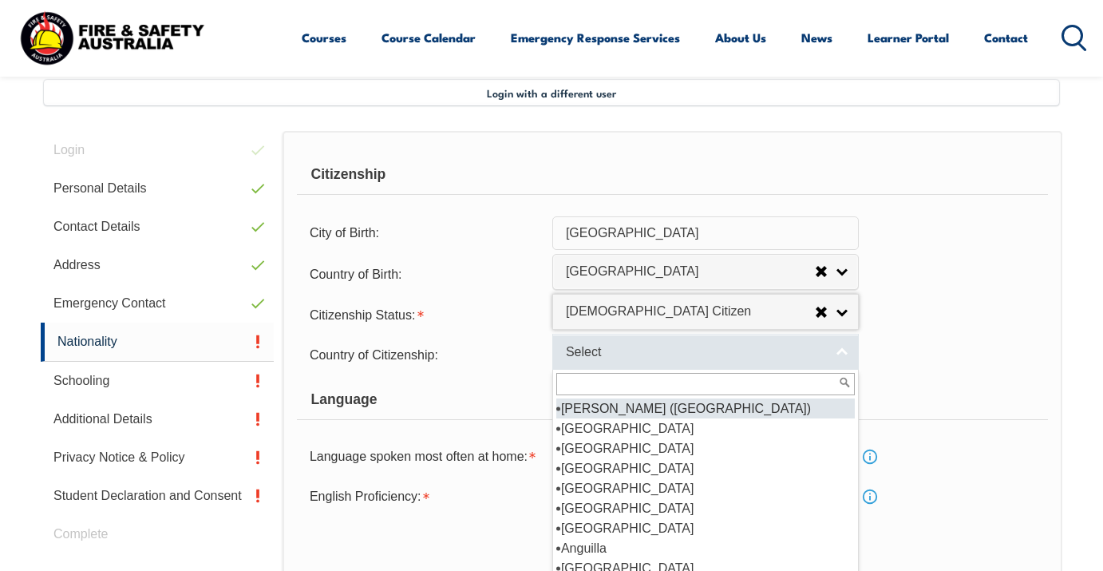
click at [720, 369] on link "Select" at bounding box center [705, 352] width 306 height 36
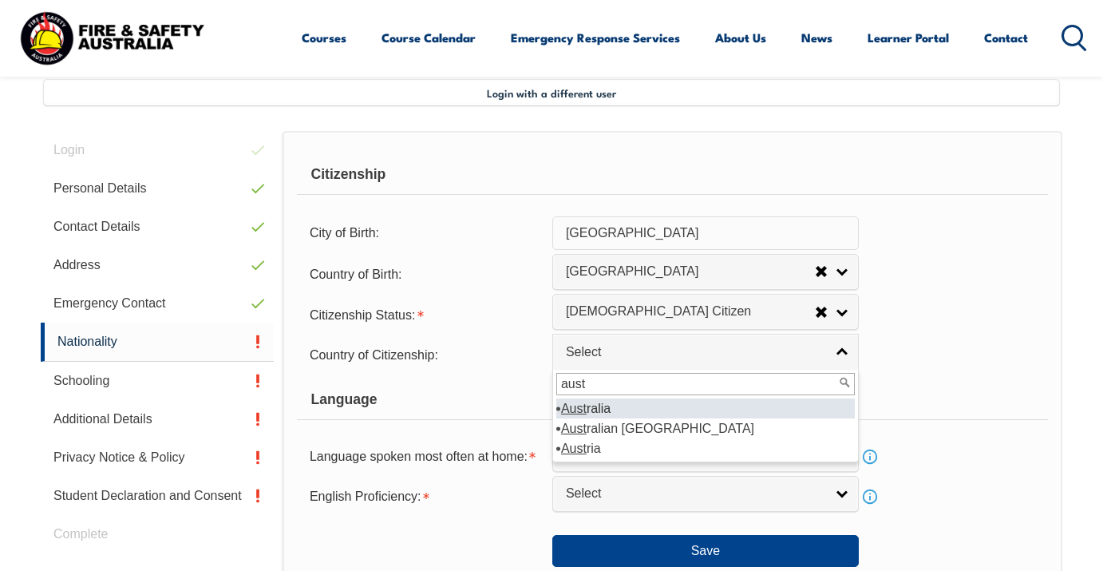
type input "aust"
click at [713, 418] on li "Aust ralia" at bounding box center [705, 408] width 298 height 20
select select "1101"
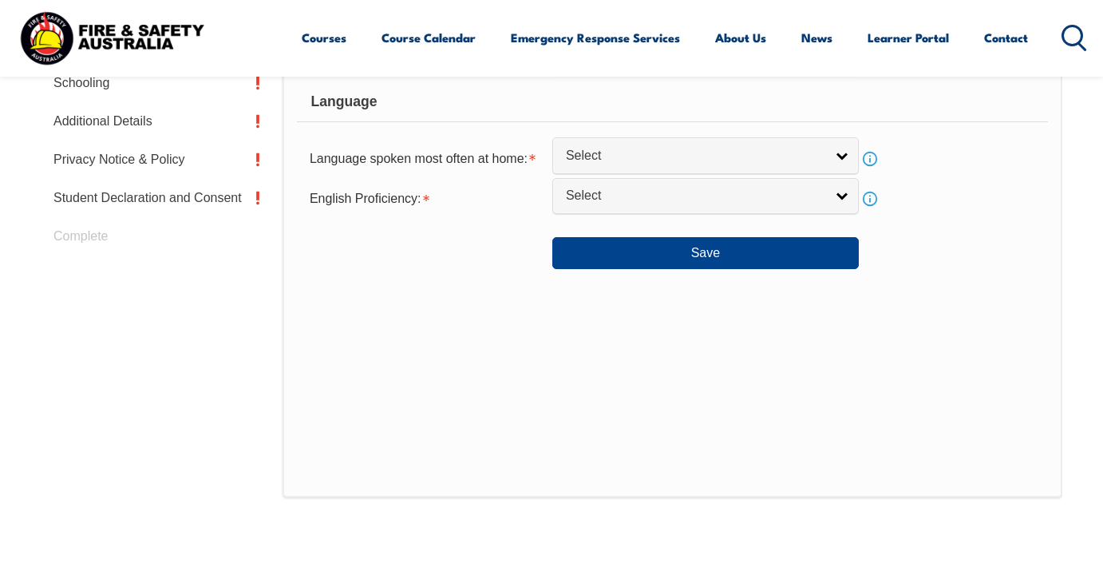
scroll to position [701, 0]
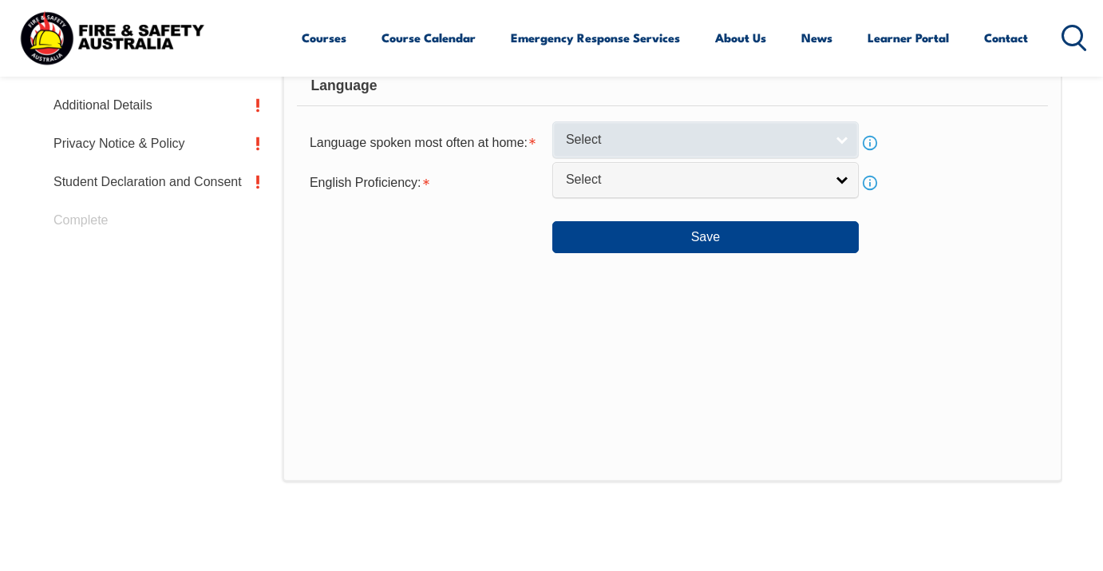
click at [851, 157] on link "Select" at bounding box center [705, 139] width 306 height 36
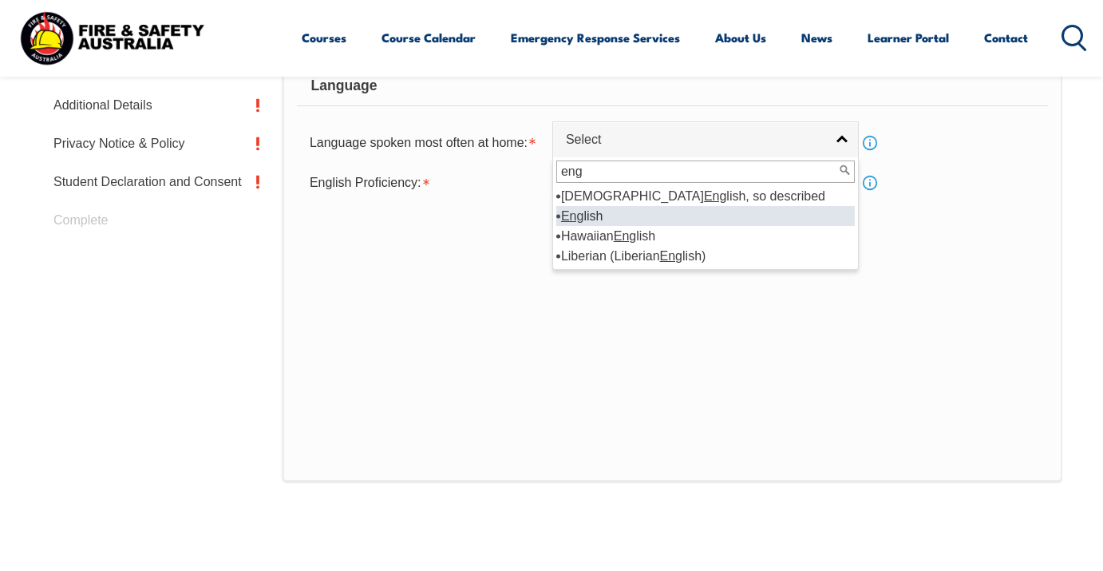
type input "eng"
click at [610, 226] on li "Eng lish" at bounding box center [705, 216] width 298 height 20
select select "1201"
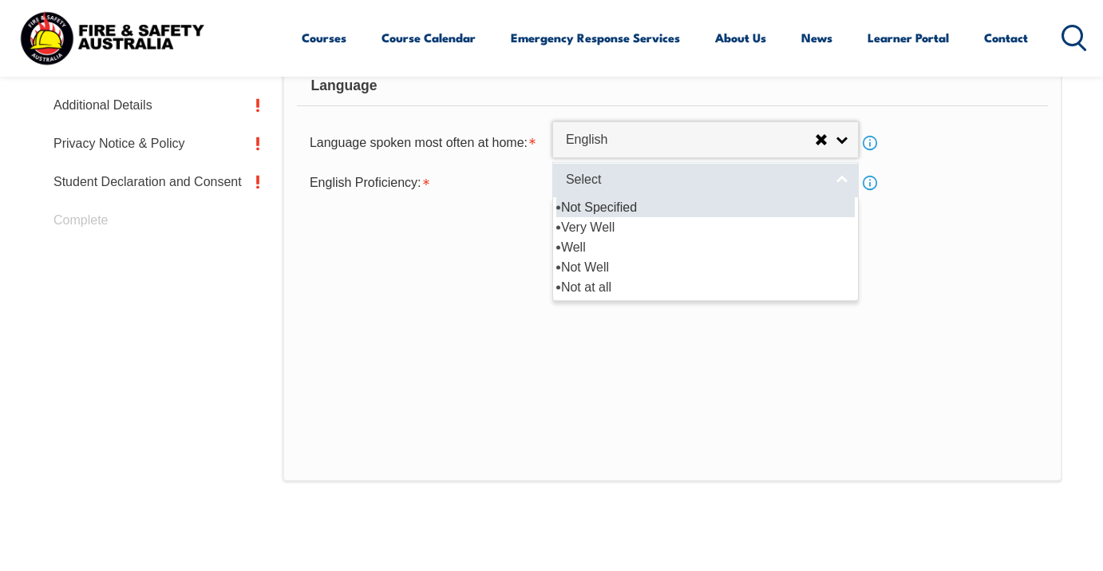
click at [658, 188] on span "Select" at bounding box center [695, 180] width 259 height 17
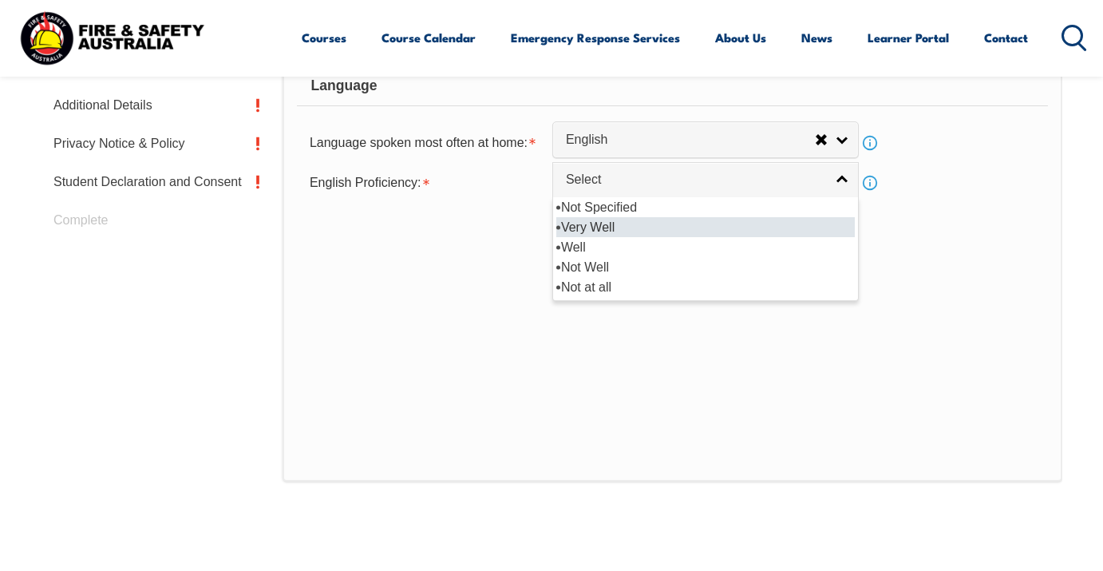
click at [661, 237] on li "Very Well" at bounding box center [705, 227] width 298 height 20
select select "1"
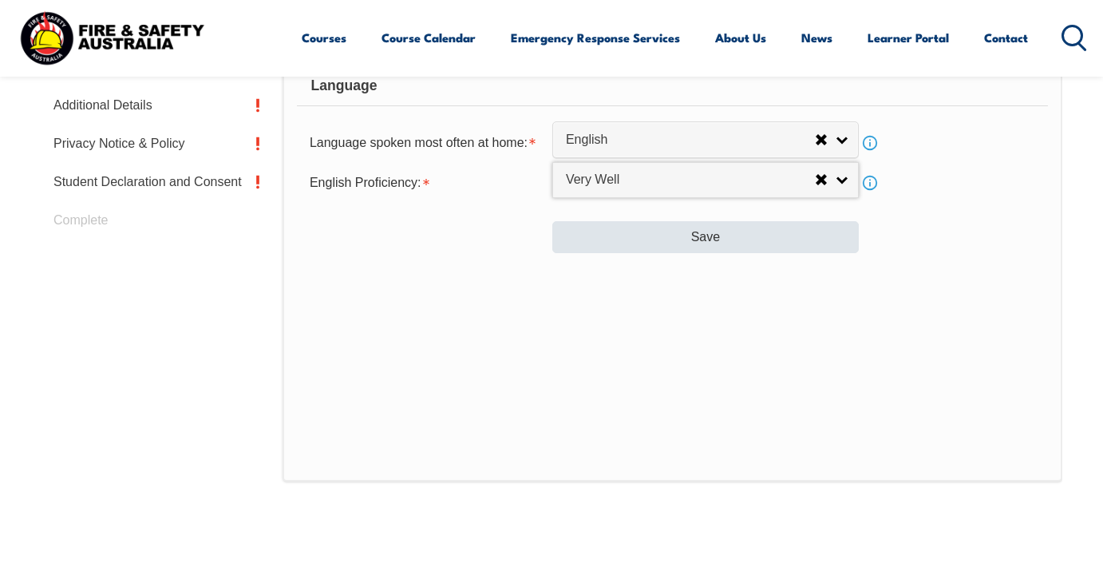
click at [677, 253] on button "Save" at bounding box center [705, 237] width 306 height 32
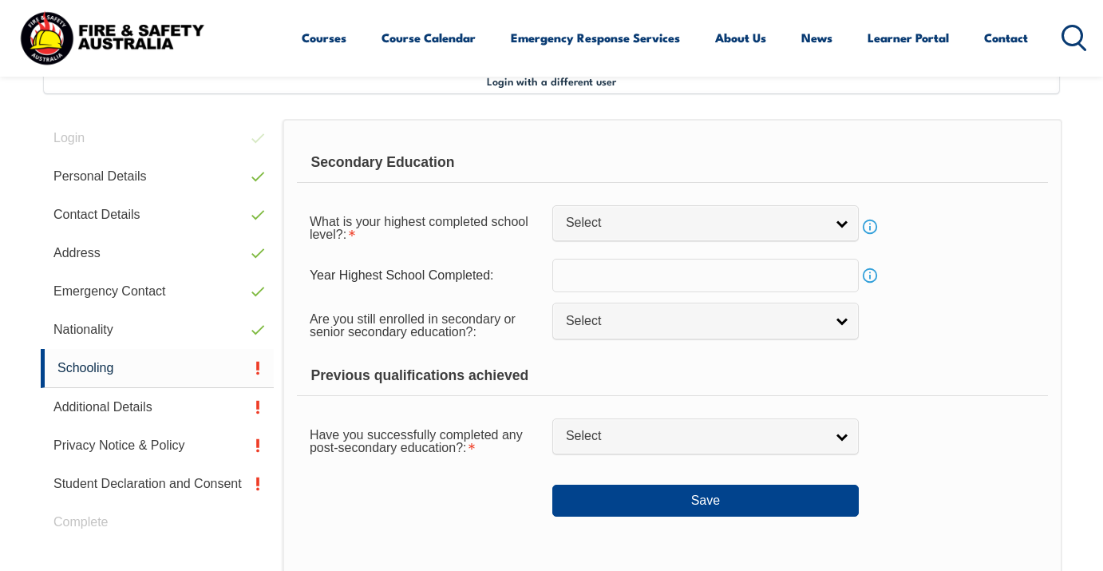
scroll to position [387, 0]
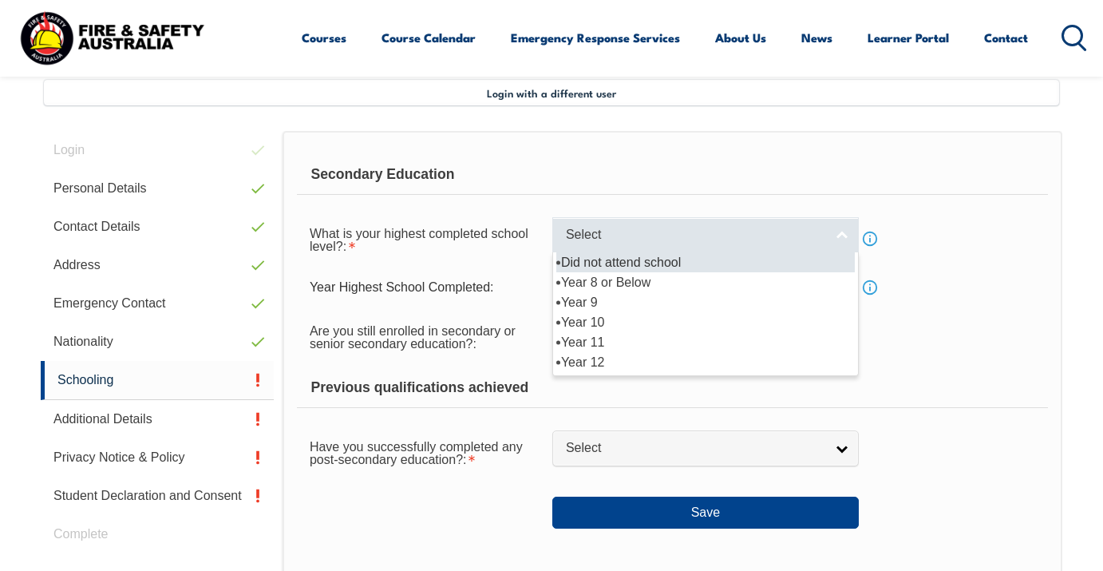
click at [743, 253] on div "Select Did not attend school Year 8 or Below Year 9 Year 10 Year 11 Year 12" at bounding box center [705, 235] width 306 height 36
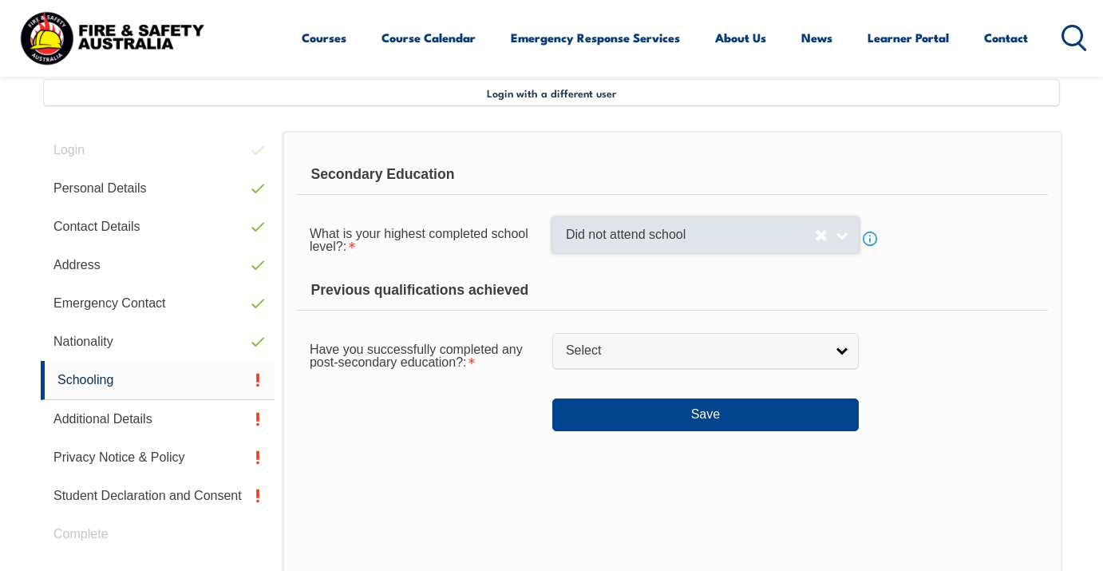
click at [808, 250] on link "Did not attend school" at bounding box center [705, 235] width 306 height 36
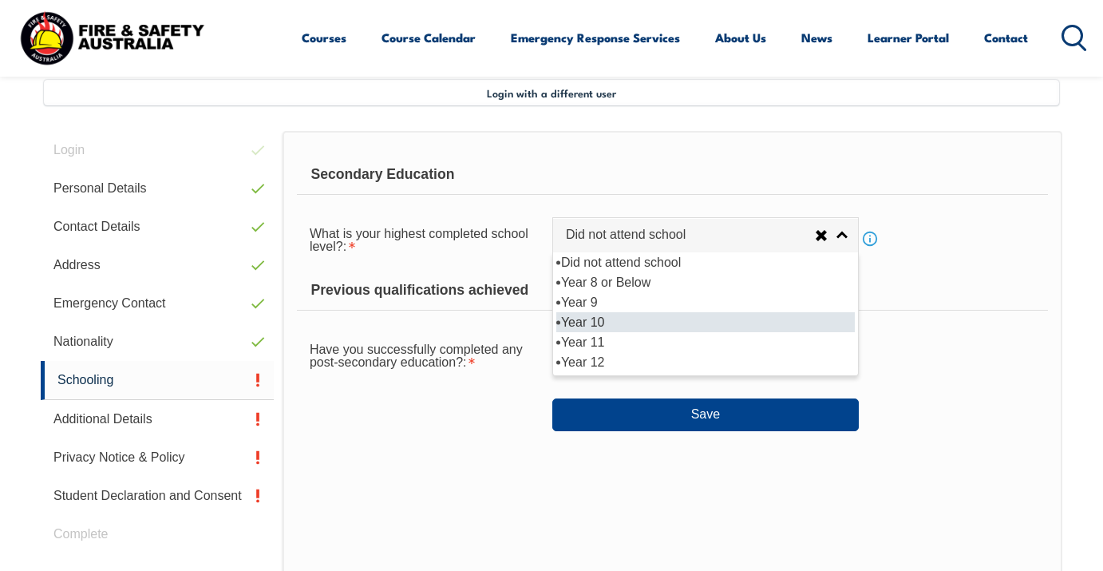
click at [788, 332] on li "Year 10" at bounding box center [705, 322] width 298 height 20
select select "10"
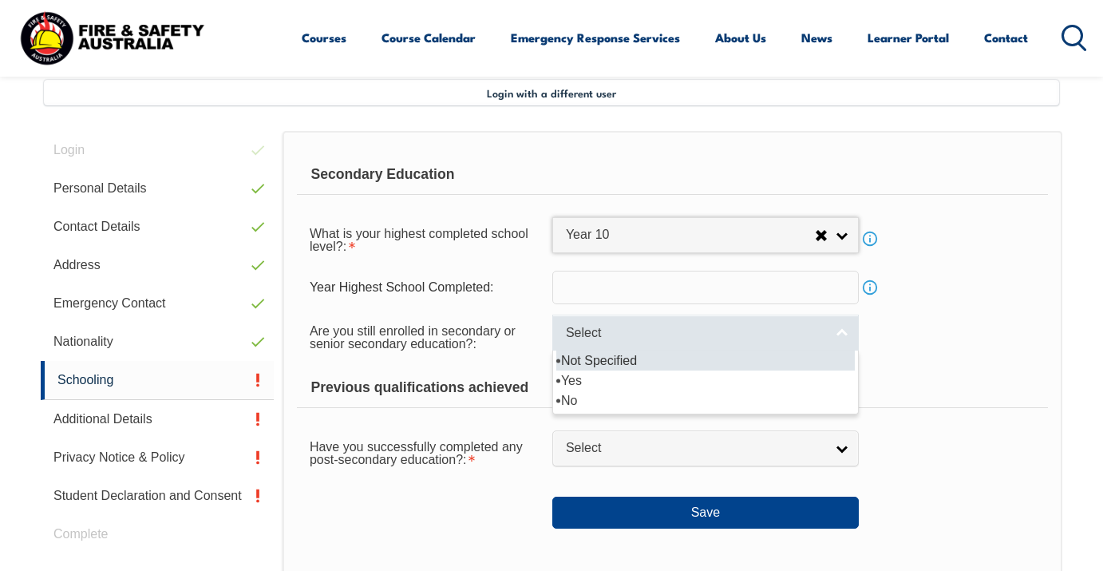
click at [857, 347] on link "Select" at bounding box center [705, 332] width 306 height 36
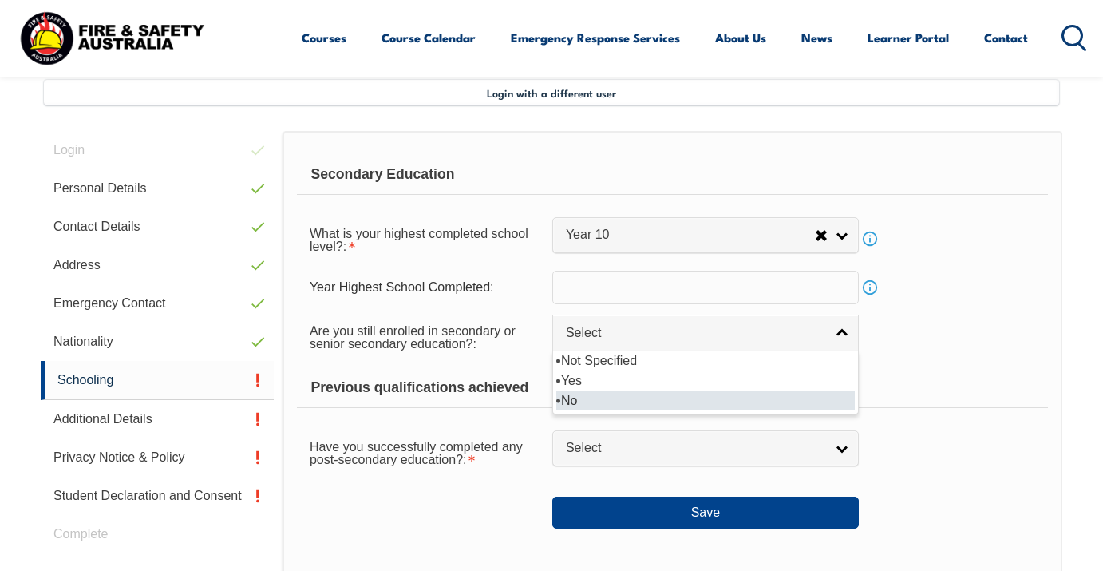
click at [814, 404] on li "No" at bounding box center [705, 400] width 298 height 20
select select "false"
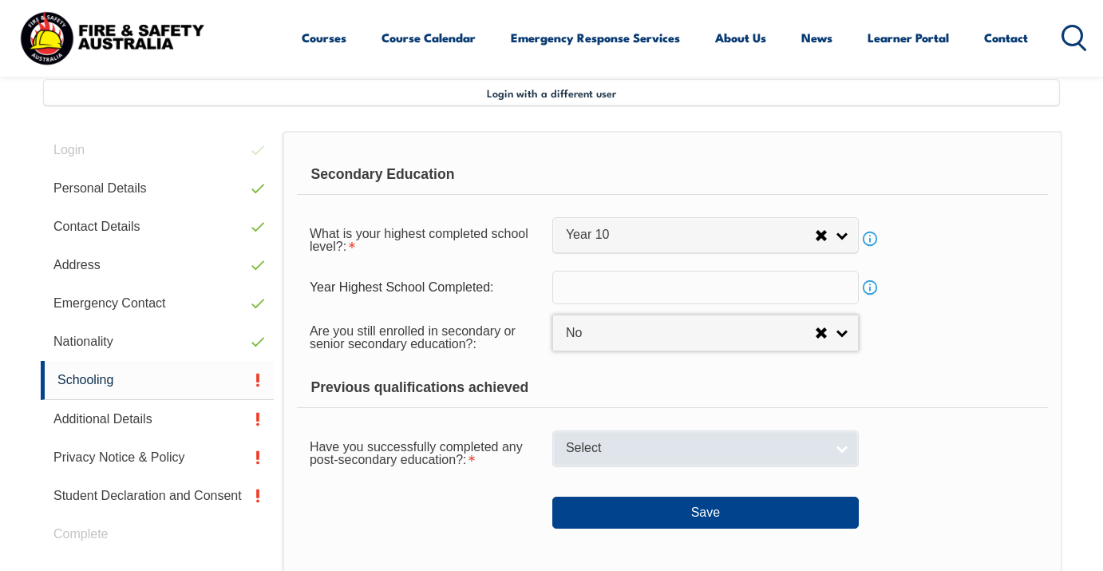
click at [843, 456] on link "Select" at bounding box center [705, 448] width 306 height 36
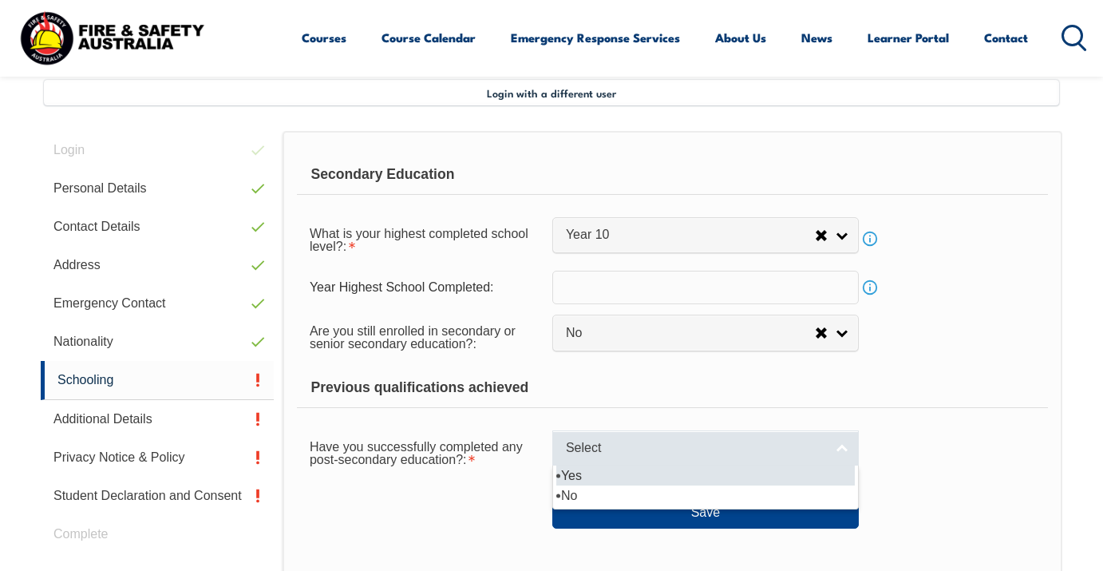
click at [843, 456] on link "Select" at bounding box center [705, 448] width 306 height 36
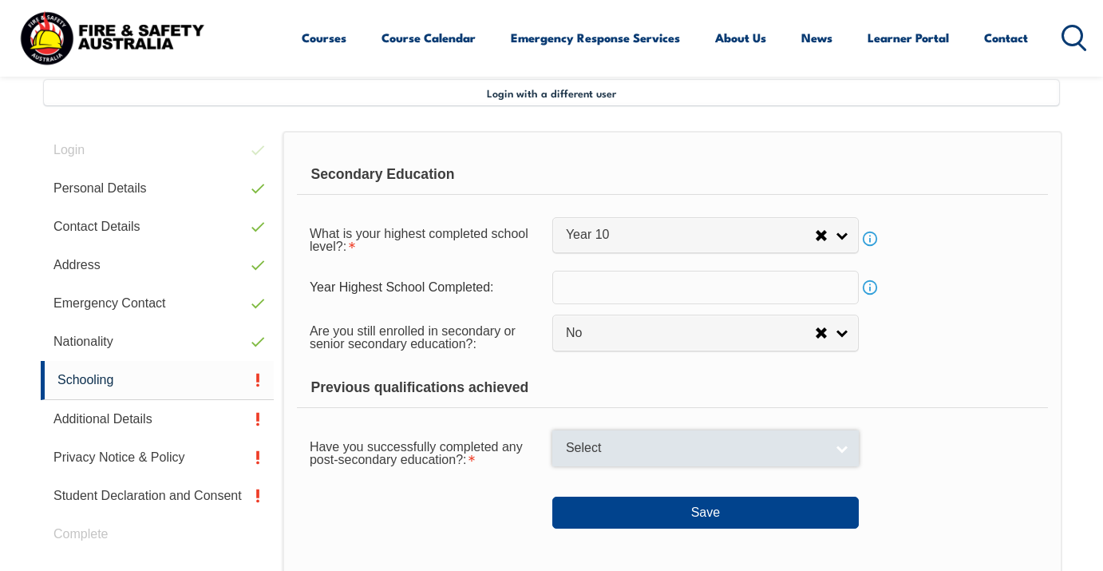
click at [843, 460] on link "Select" at bounding box center [705, 448] width 306 height 36
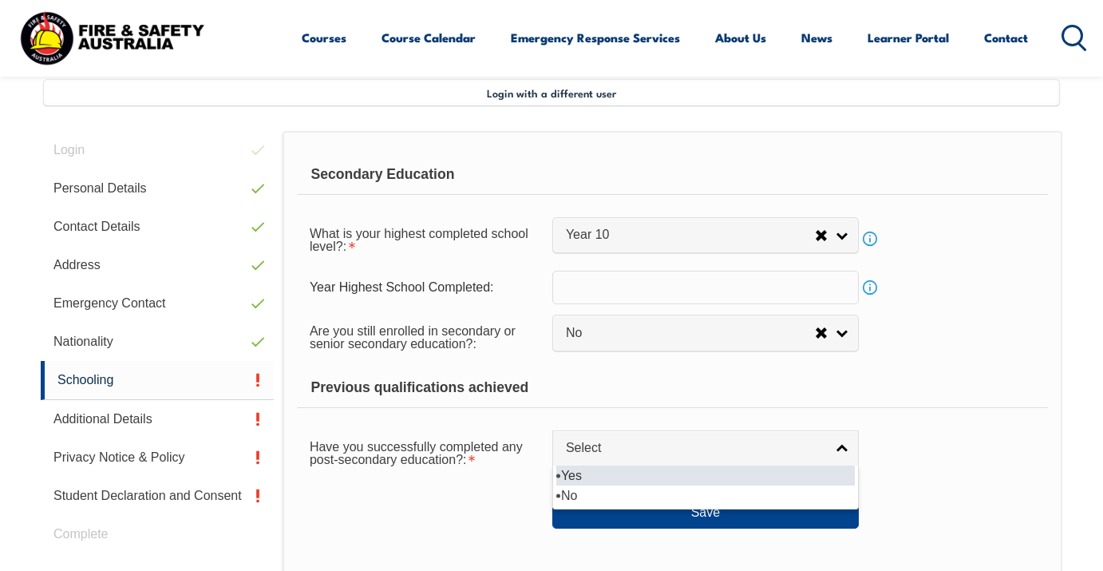
click at [773, 474] on li "Yes" at bounding box center [705, 475] width 298 height 20
select select "true"
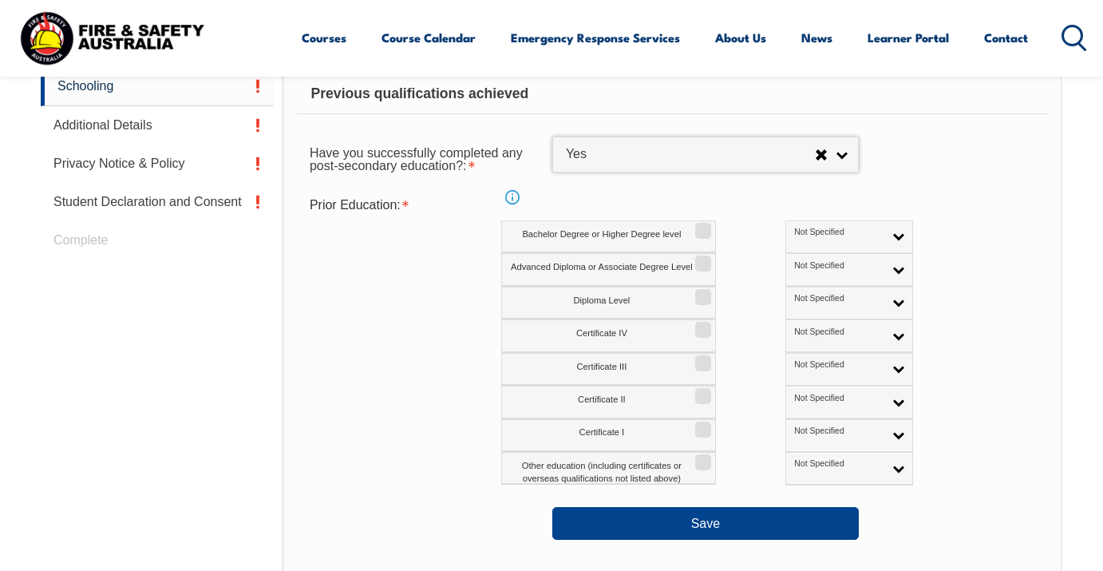
scroll to position [681, 0]
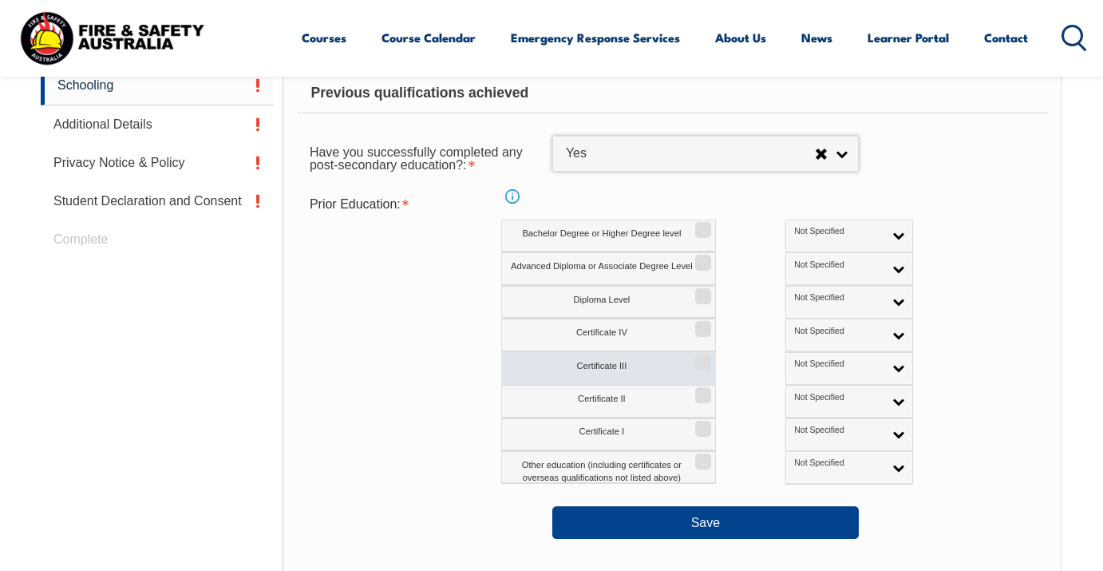
click at [700, 357] on input "Certificate III" at bounding box center [701, 357] width 10 height 2
checkbox input "true"
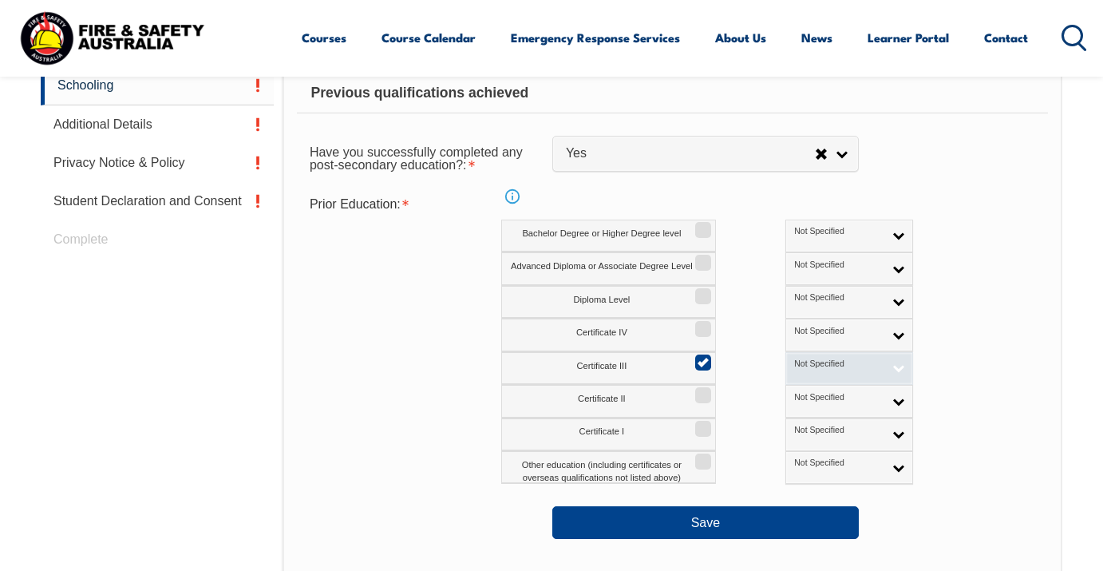
click at [835, 369] on link "Not Specified" at bounding box center [849, 368] width 128 height 33
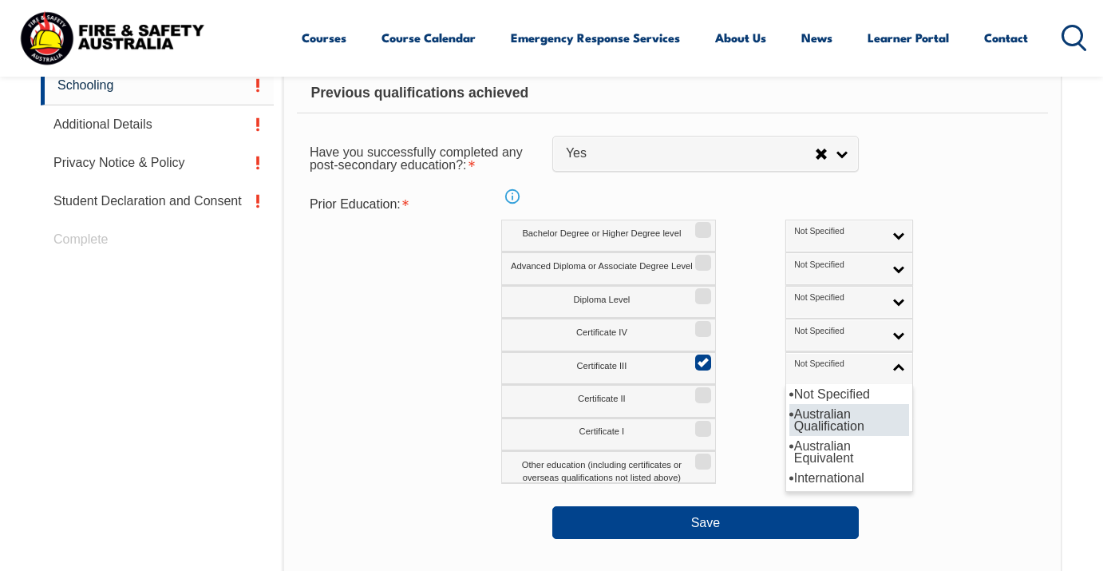
click at [789, 417] on li "Australian Qualification" at bounding box center [849, 420] width 120 height 32
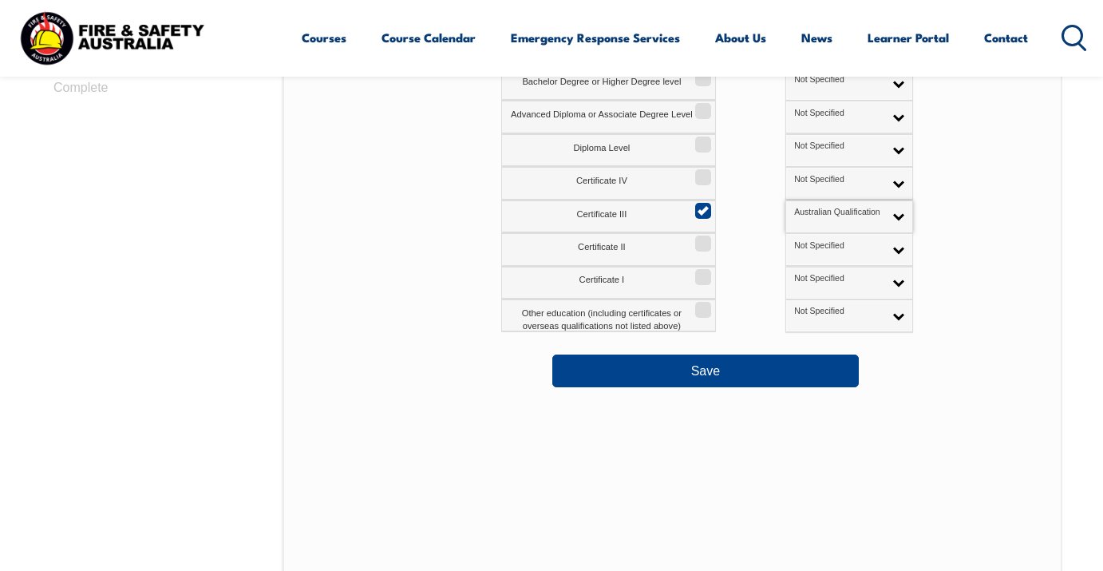
scroll to position [833, 0]
click at [722, 369] on button "Save" at bounding box center [705, 370] width 306 height 32
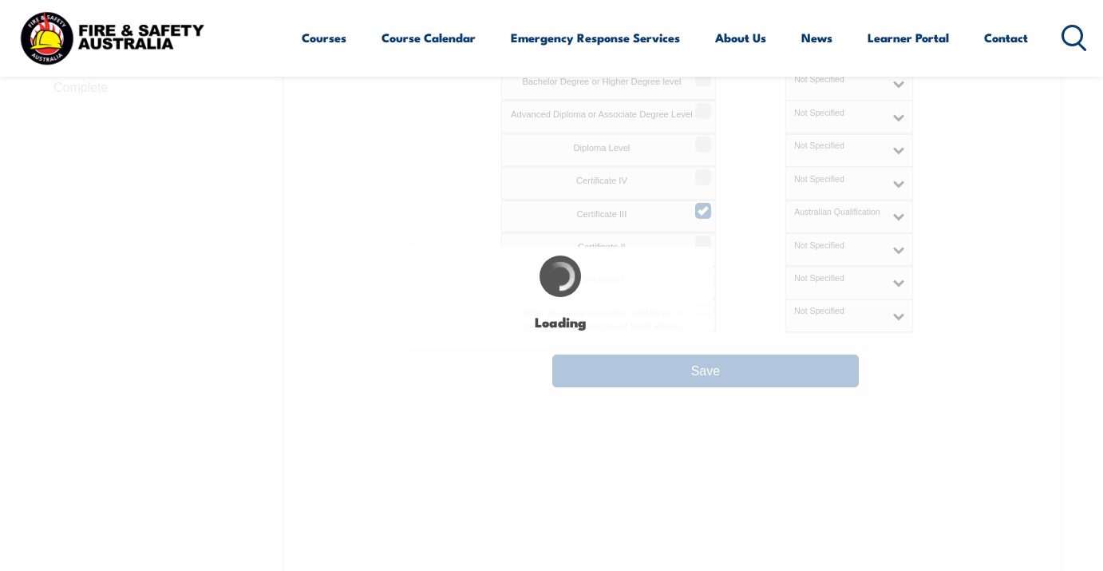
select select "false"
select select "true"
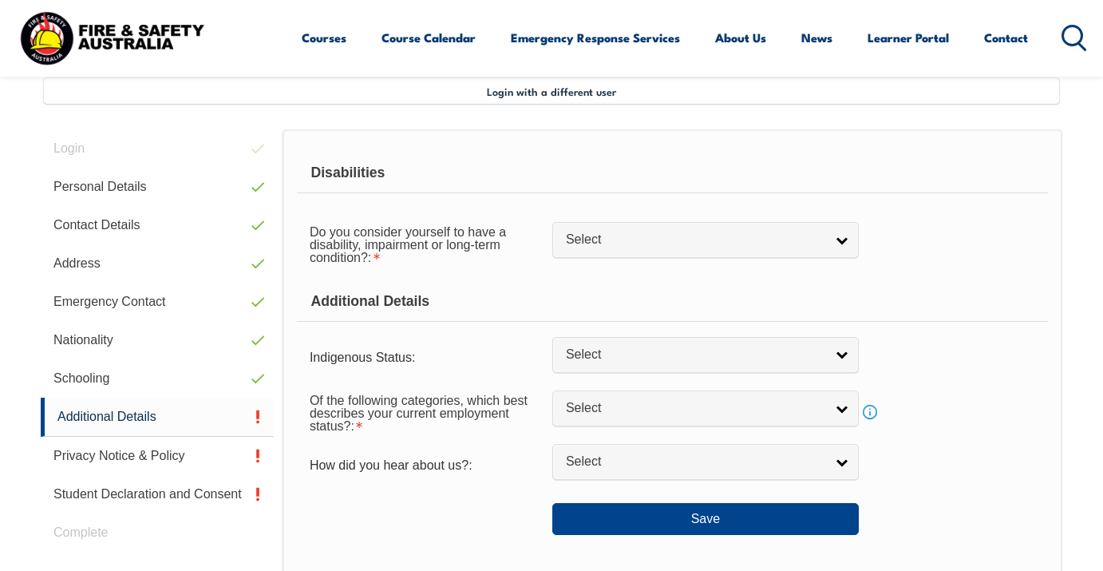
scroll to position [387, 0]
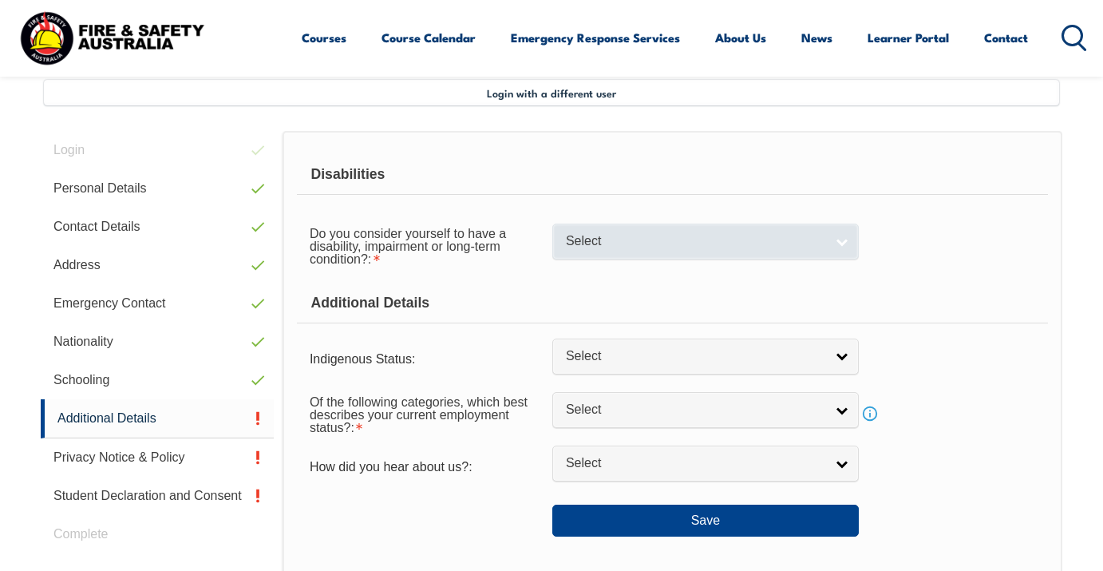
click at [838, 247] on link "Select" at bounding box center [705, 241] width 306 height 36
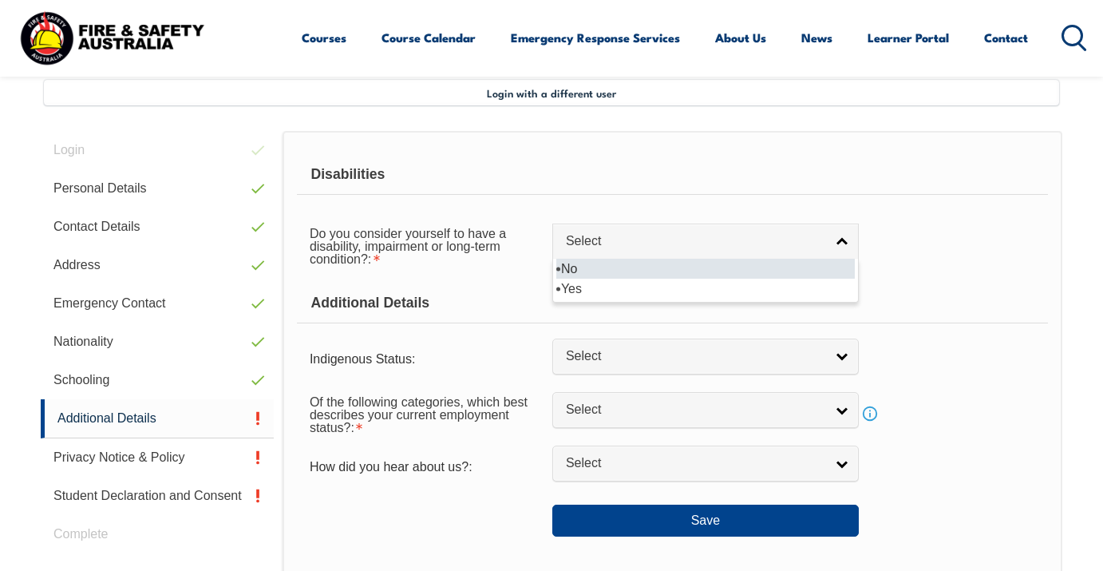
click at [814, 275] on li "No" at bounding box center [705, 269] width 298 height 20
select select "false"
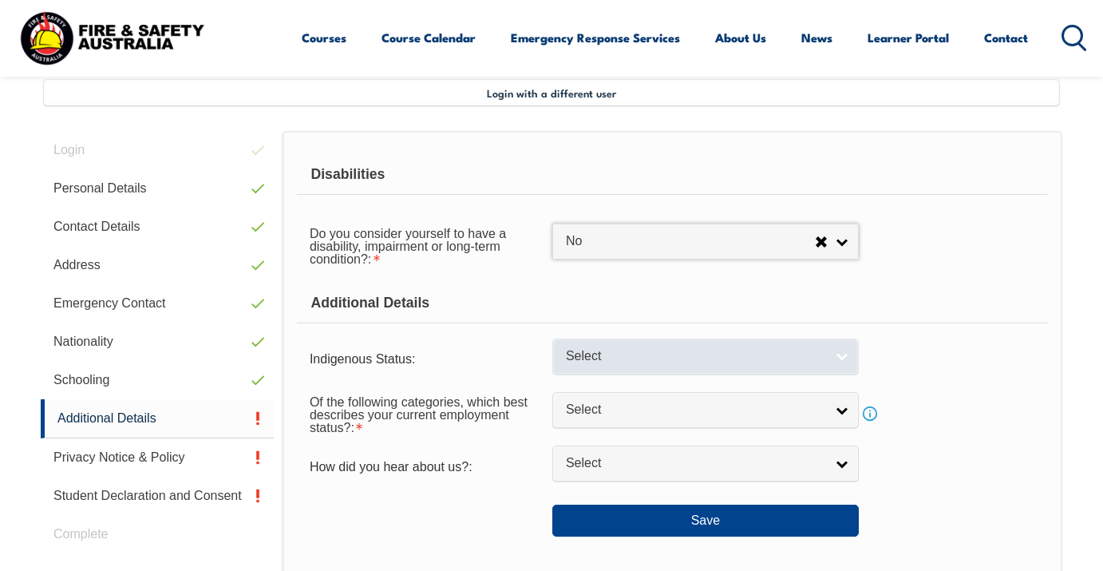
click at [838, 365] on link "Select" at bounding box center [705, 356] width 306 height 36
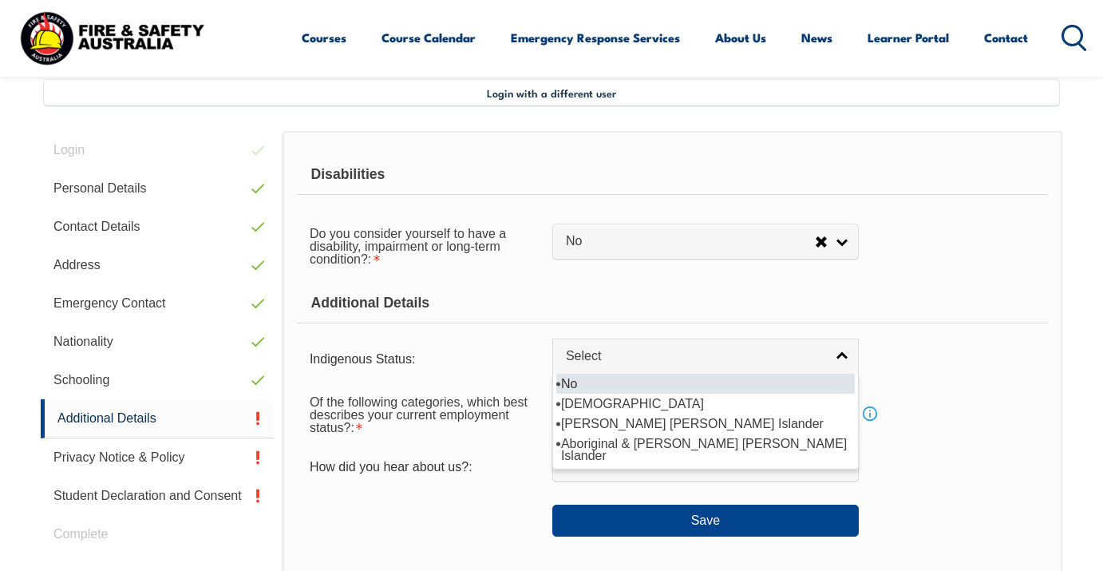
click at [829, 389] on li "No" at bounding box center [705, 383] width 298 height 20
select select "4"
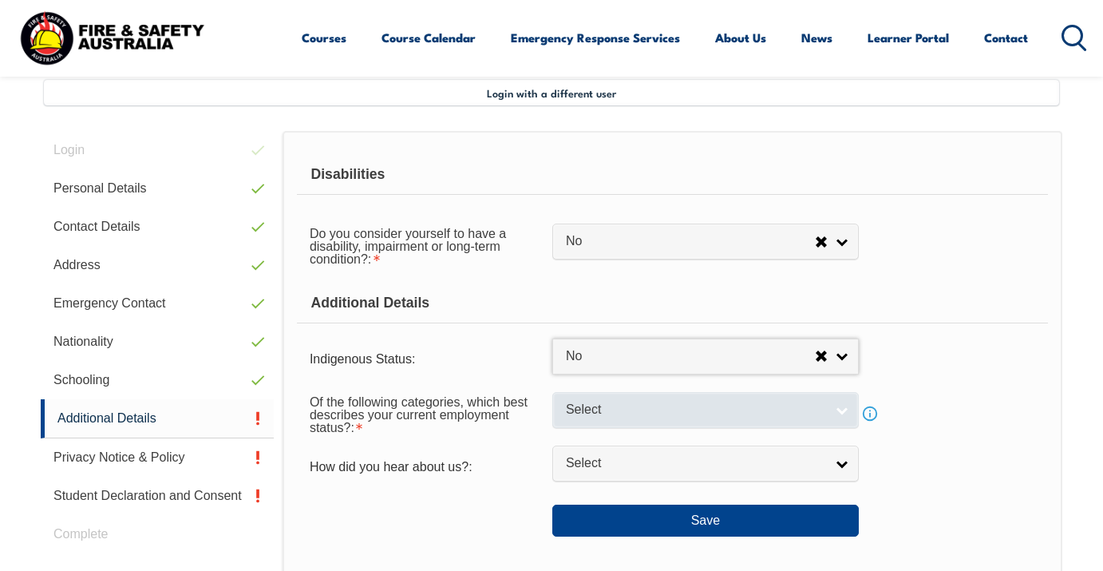
click at [847, 428] on link "Select" at bounding box center [705, 410] width 306 height 36
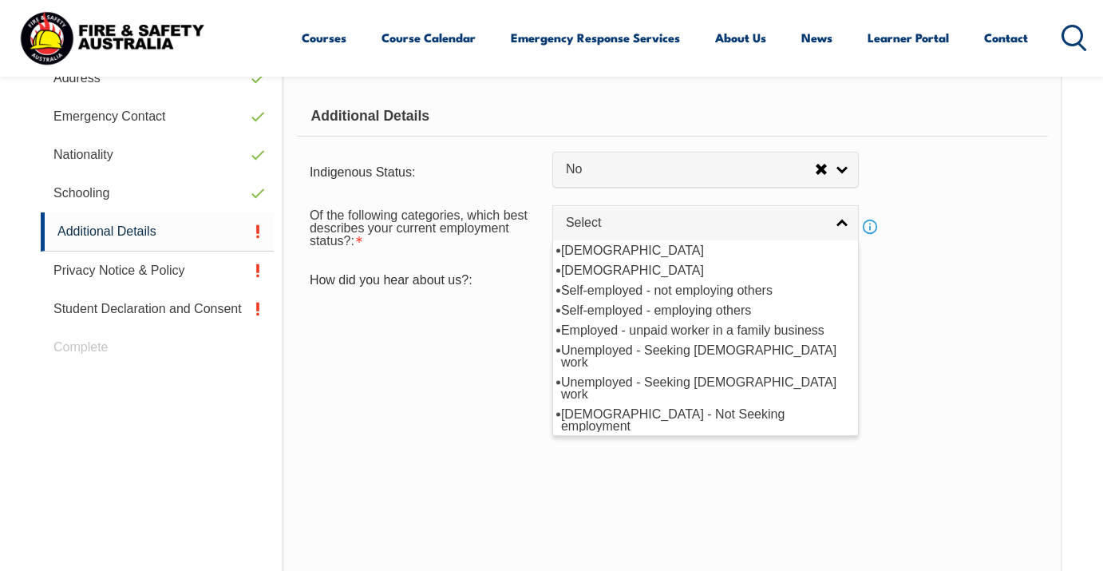
scroll to position [607, 0]
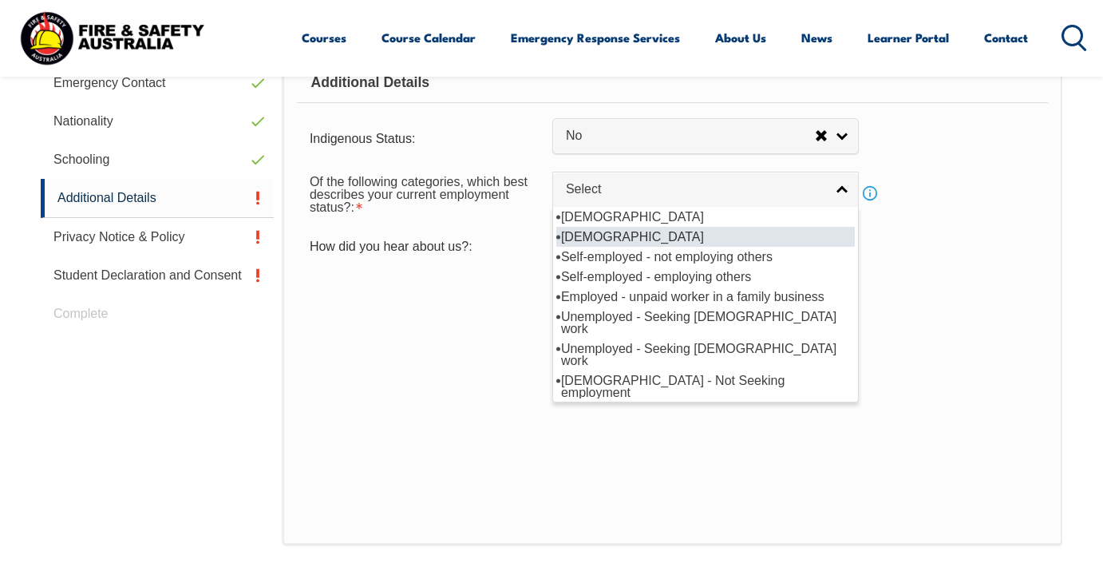
click at [660, 247] on li "[DEMOGRAPHIC_DATA]" at bounding box center [705, 237] width 298 height 20
select select "2"
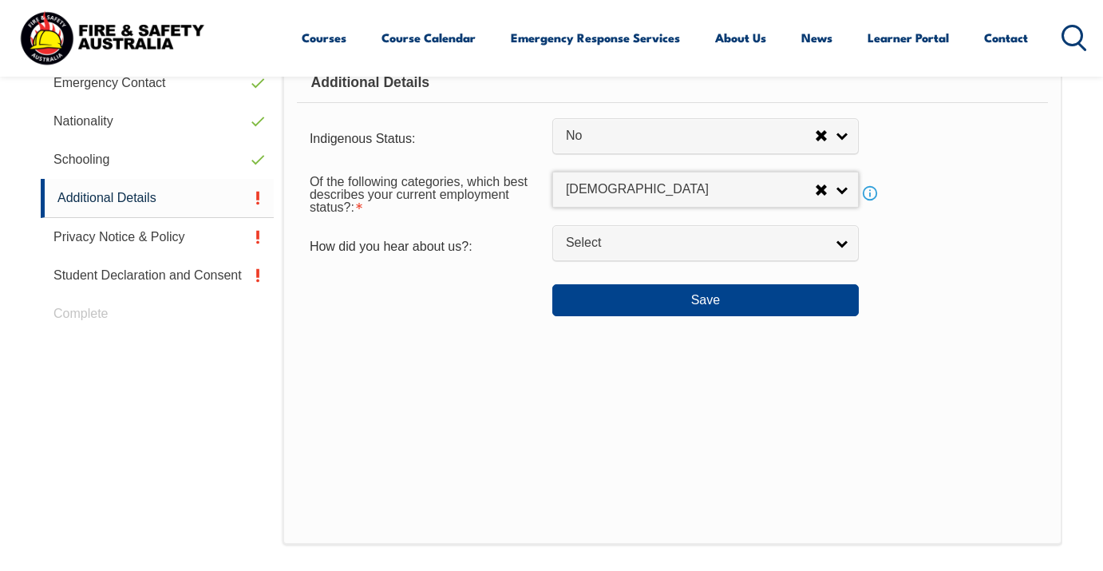
click at [872, 204] on link "Info" at bounding box center [870, 193] width 22 height 22
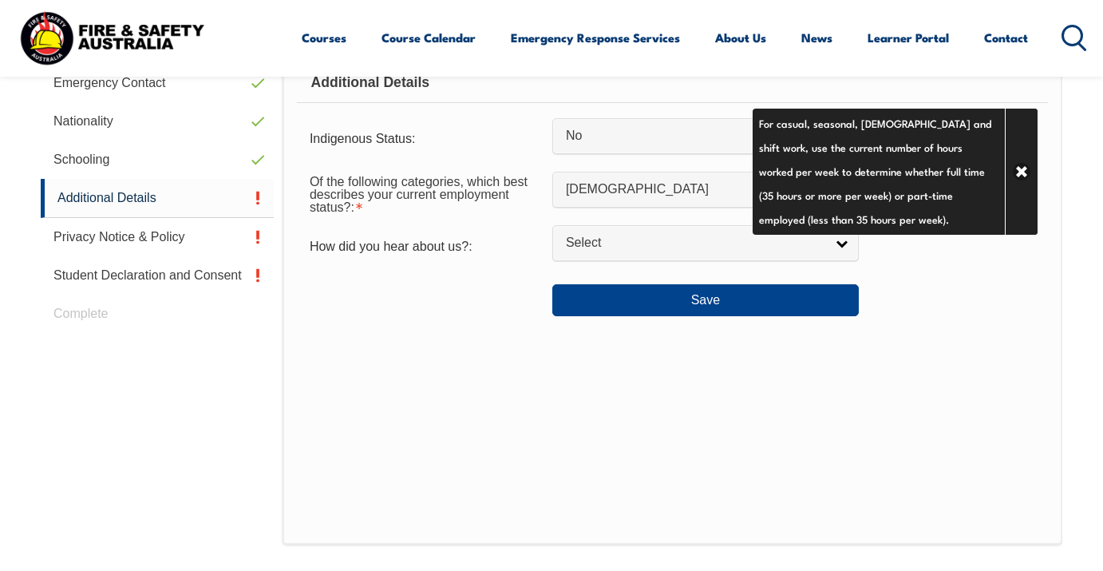
click at [917, 262] on div "How did you hear about us?: Employer Facebook FSA Employee FSA Website Instagra…" at bounding box center [672, 246] width 751 height 30
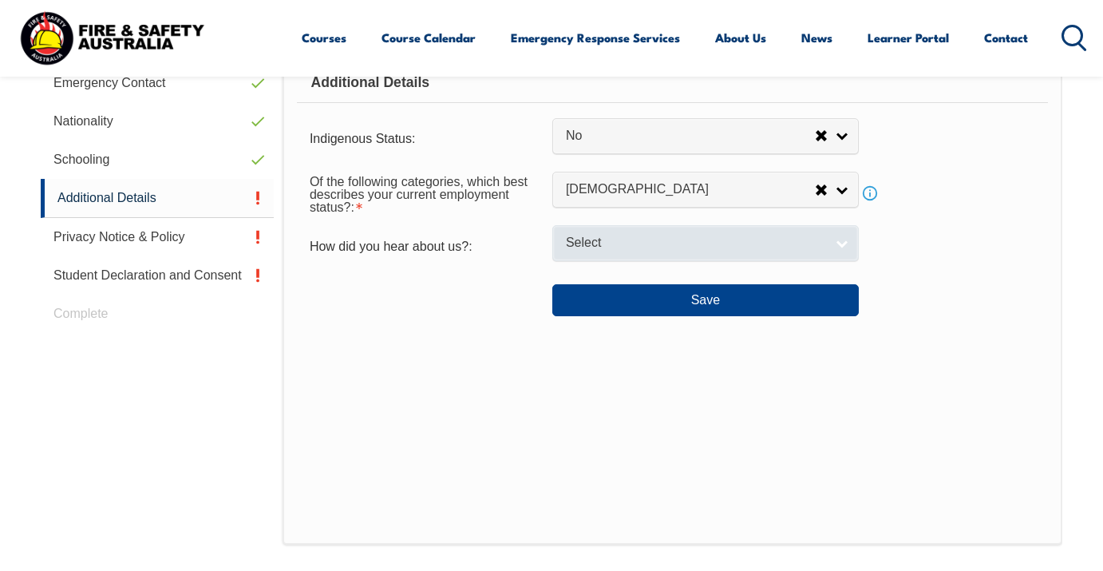
click at [847, 261] on link "Select" at bounding box center [705, 243] width 306 height 36
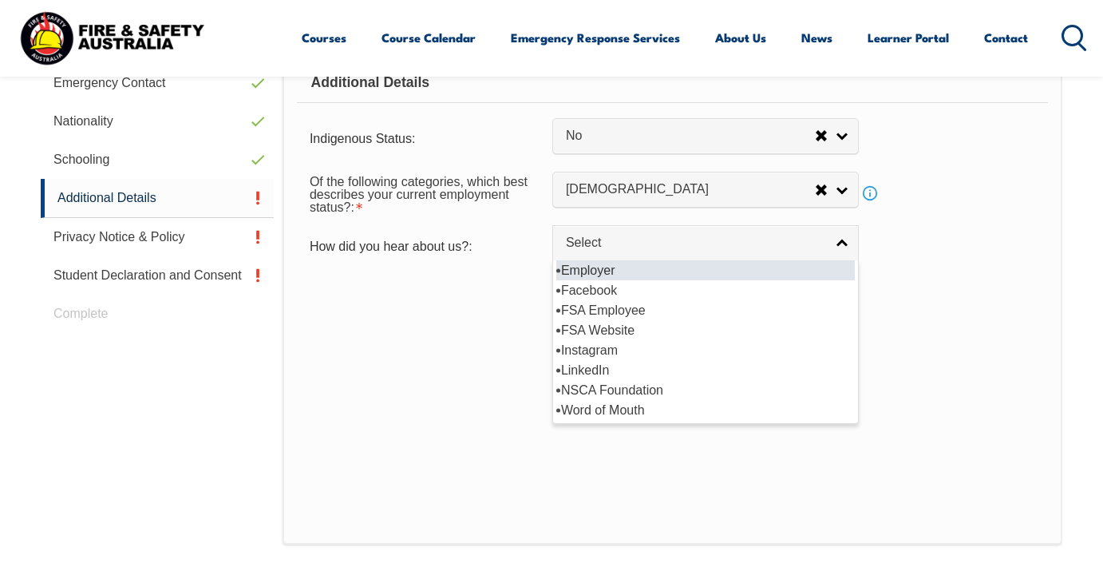
click at [694, 280] on li "Employer" at bounding box center [705, 270] width 298 height 20
select select "8019"
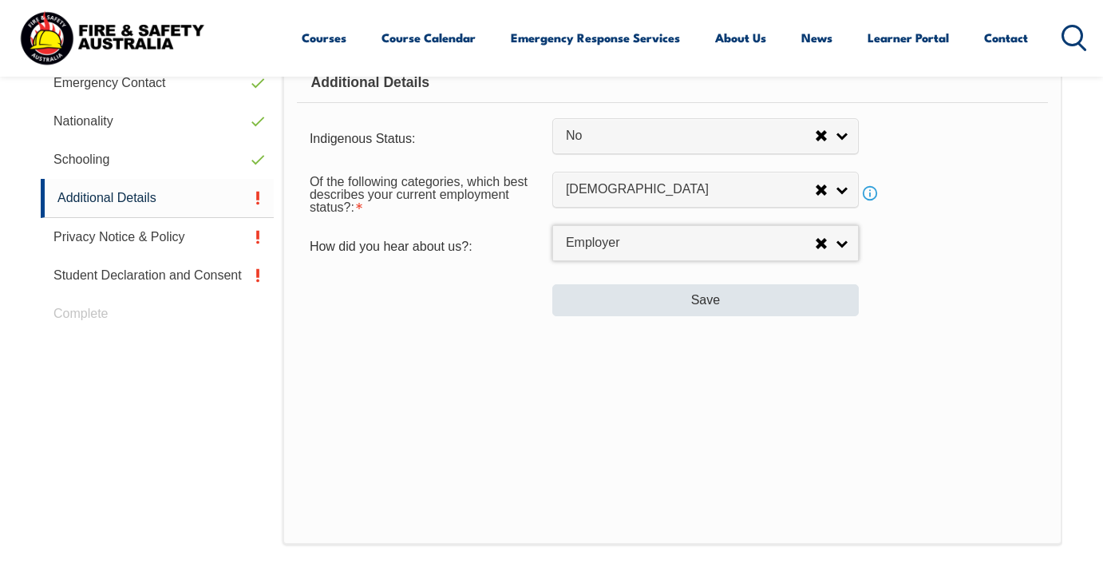
click at [715, 316] on button "Save" at bounding box center [705, 300] width 306 height 32
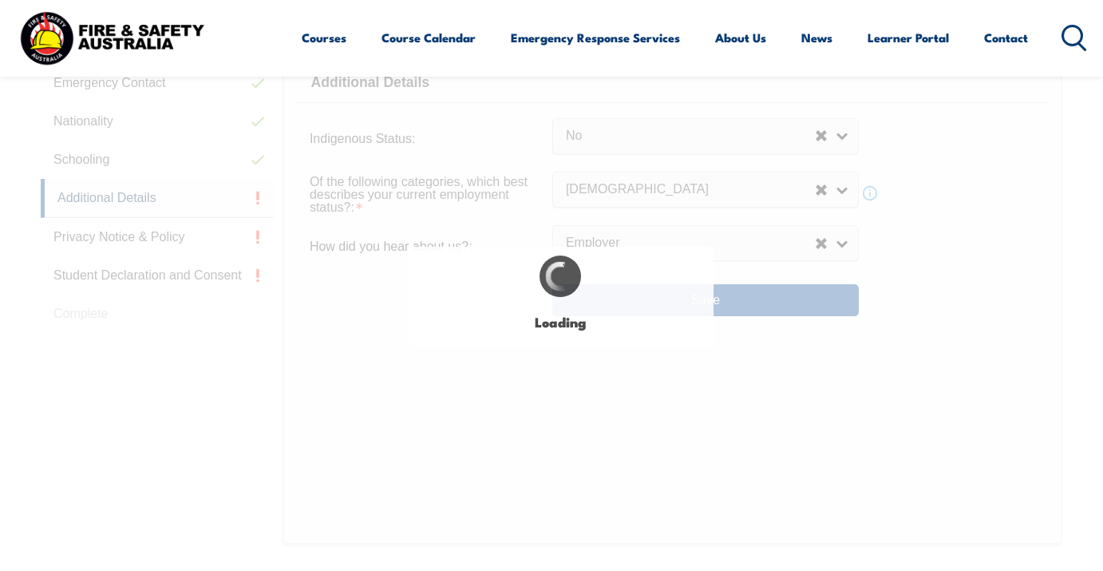
select select "false"
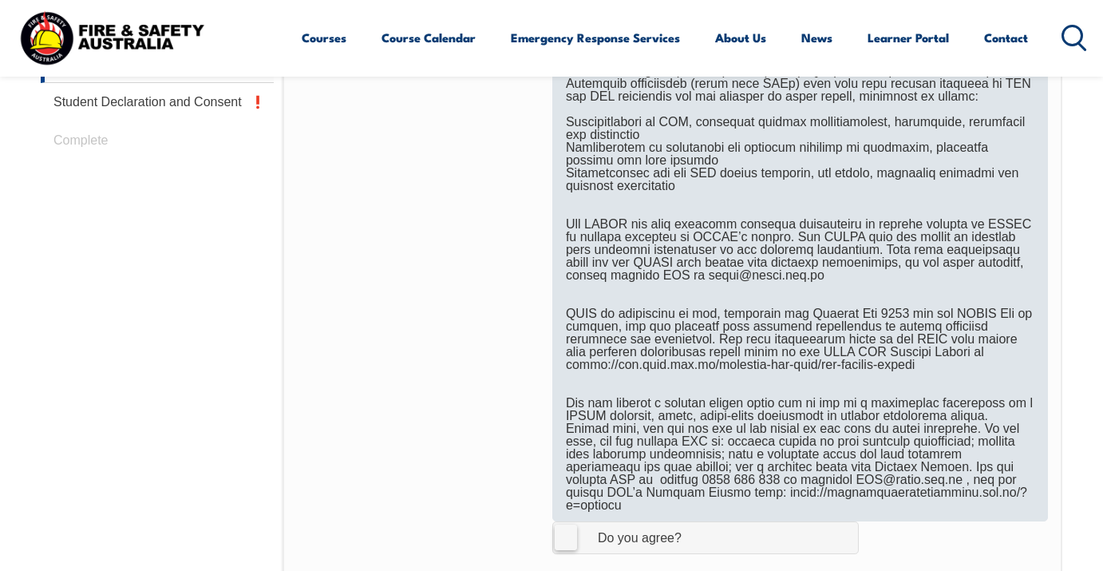
scroll to position [918, 0]
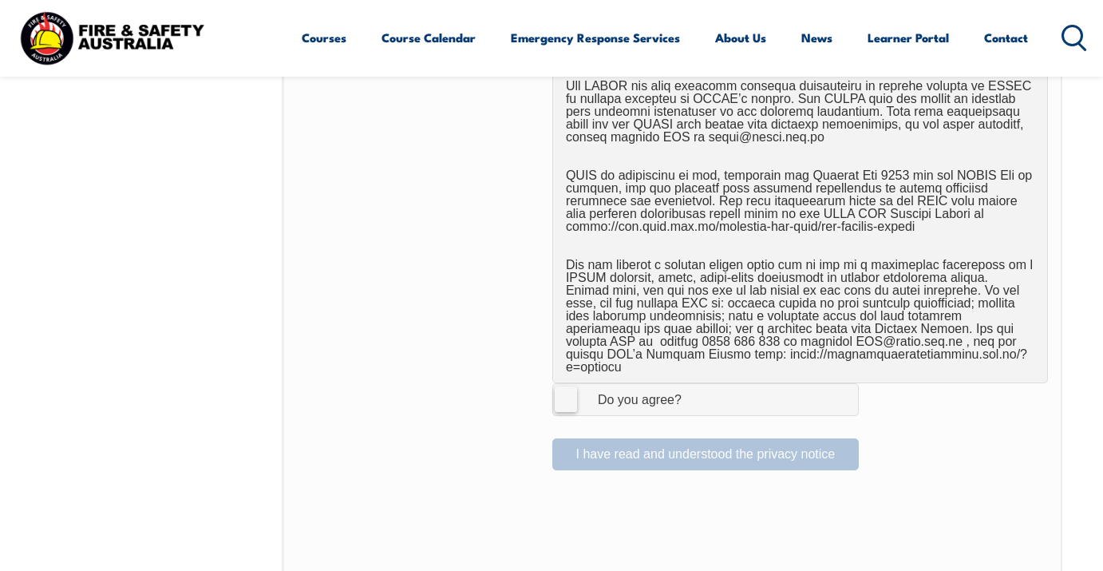
click at [569, 391] on label "I Agree Do you agree?" at bounding box center [705, 399] width 306 height 32
click at [694, 391] on input "I Agree Do you agree?" at bounding box center [707, 399] width 27 height 30
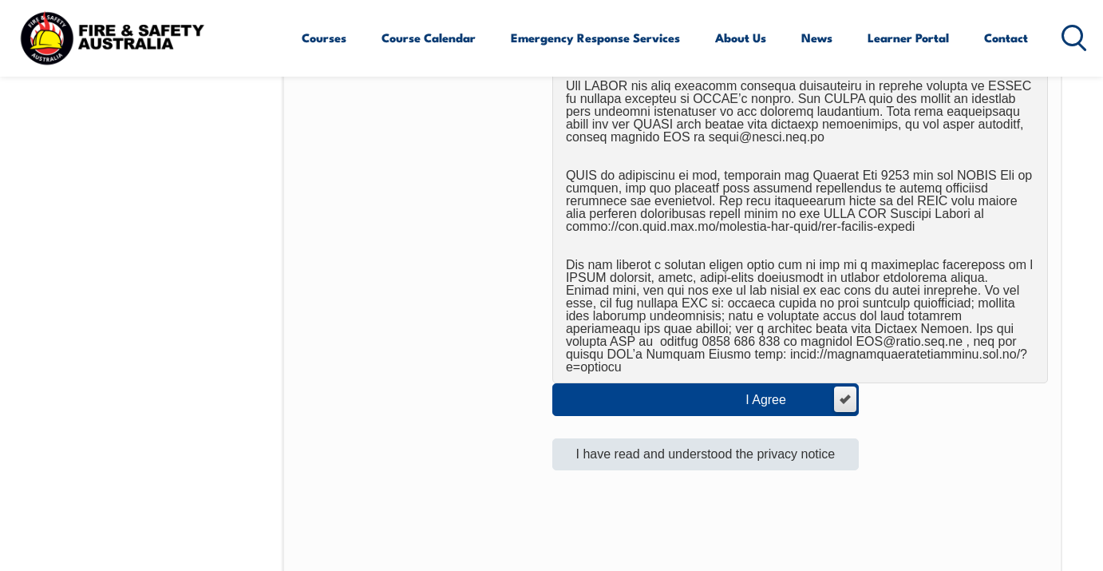
click at [670, 443] on button "I have read and understood the privacy notice" at bounding box center [705, 454] width 306 height 32
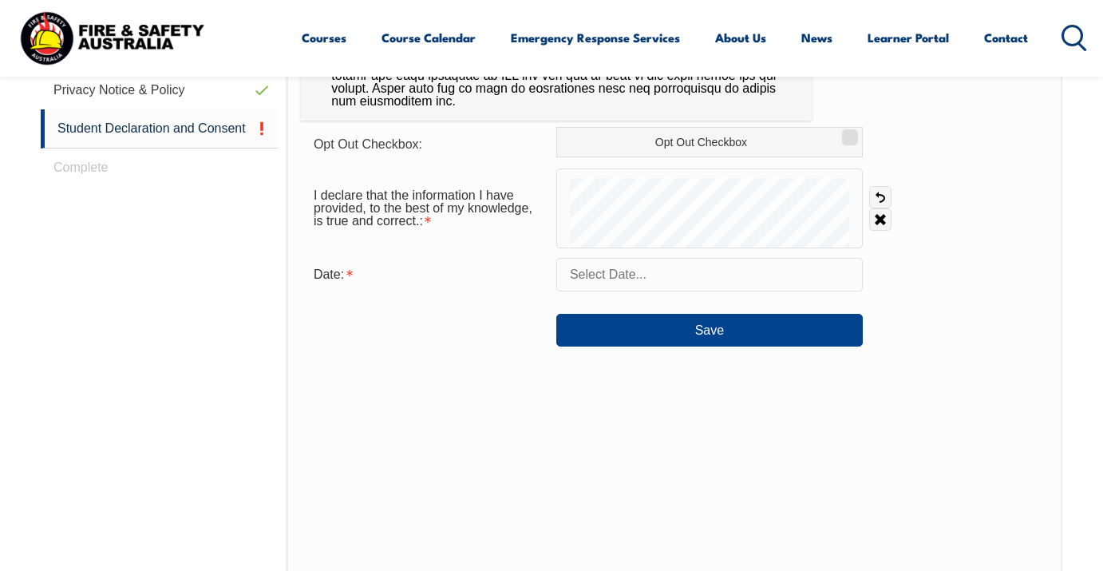
scroll to position [754, 0]
click at [881, 200] on link "Undo" at bounding box center [880, 196] width 22 height 22
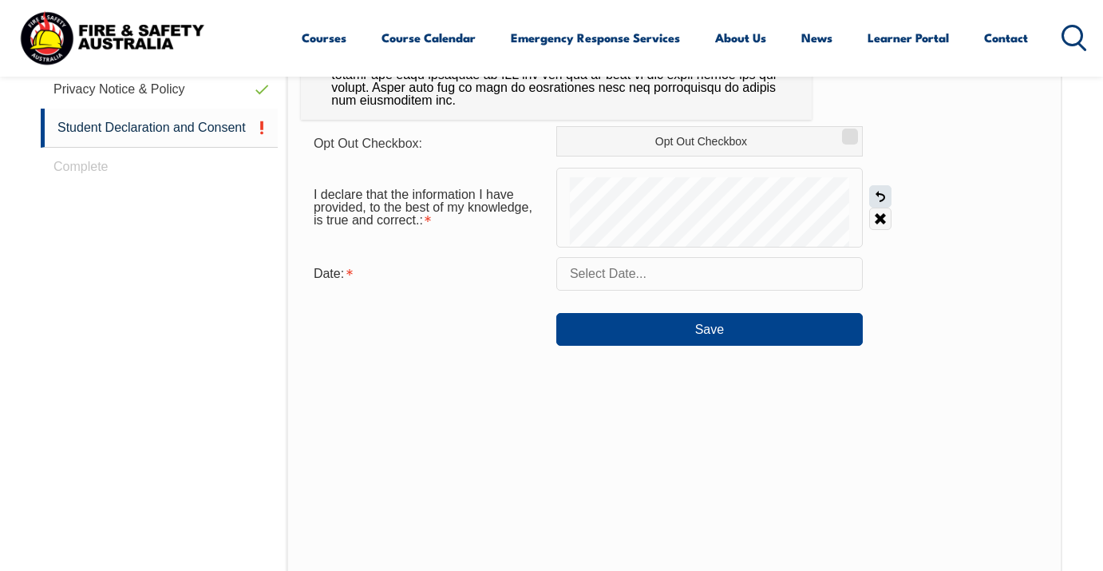
click at [881, 200] on link "Undo" at bounding box center [880, 196] width 22 height 22
click at [885, 198] on link "Undo" at bounding box center [880, 196] width 22 height 22
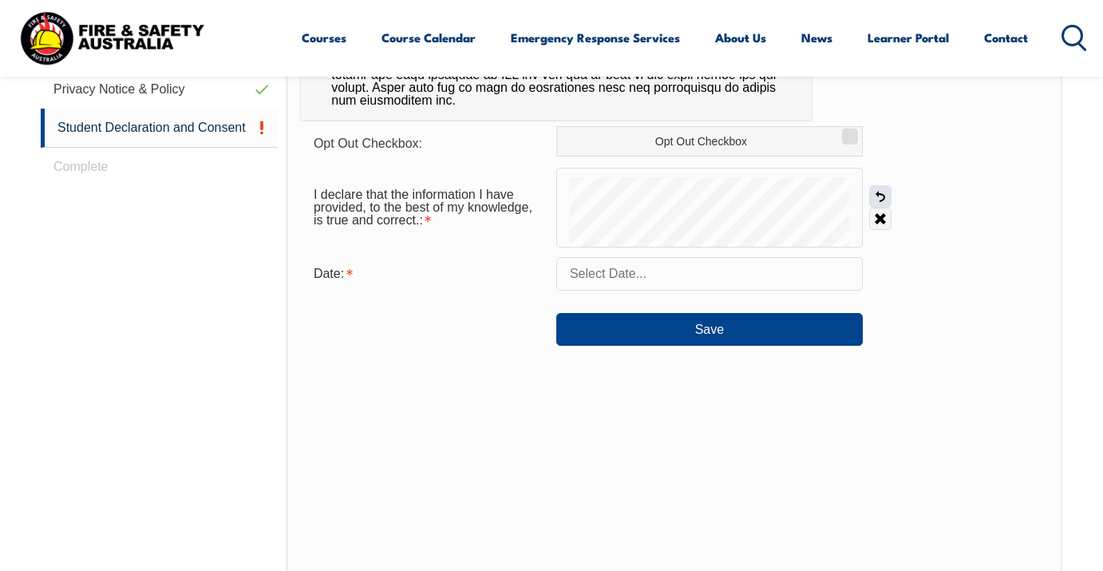
click at [885, 198] on link "Undo" at bounding box center [880, 196] width 22 height 22
click at [880, 200] on link "Undo" at bounding box center [880, 196] width 22 height 22
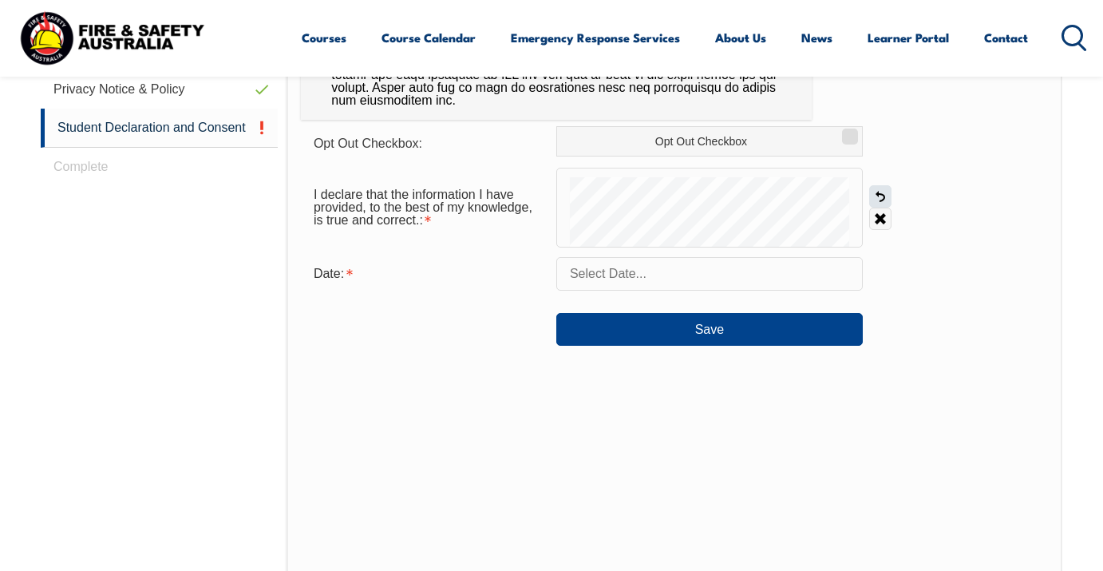
click at [880, 200] on link "Undo" at bounding box center [880, 196] width 22 height 22
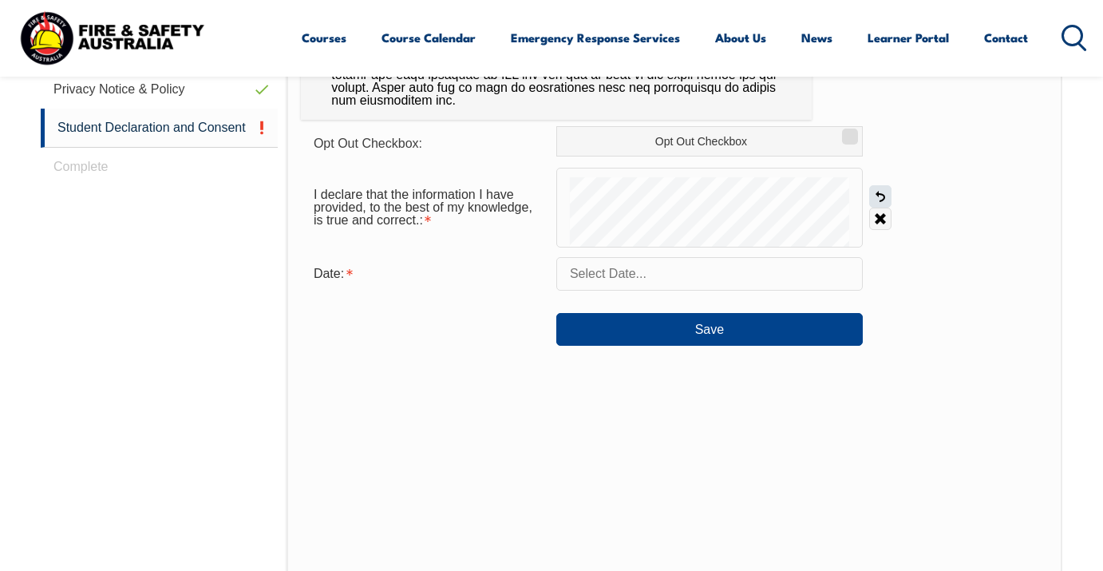
click at [880, 200] on link "Undo" at bounding box center [880, 196] width 22 height 22
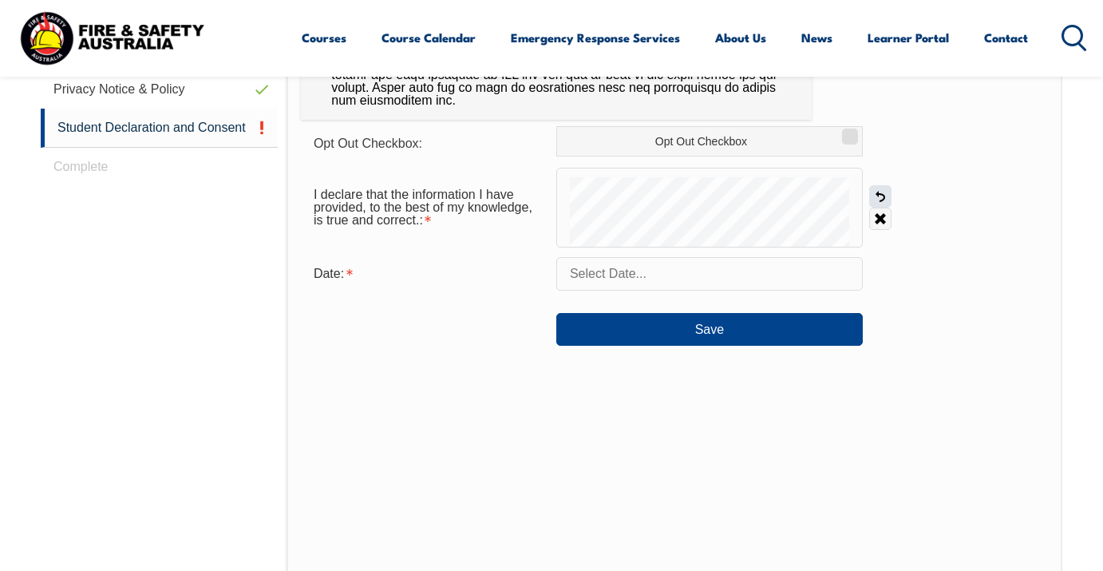
click at [880, 200] on link "Undo" at bounding box center [880, 196] width 22 height 22
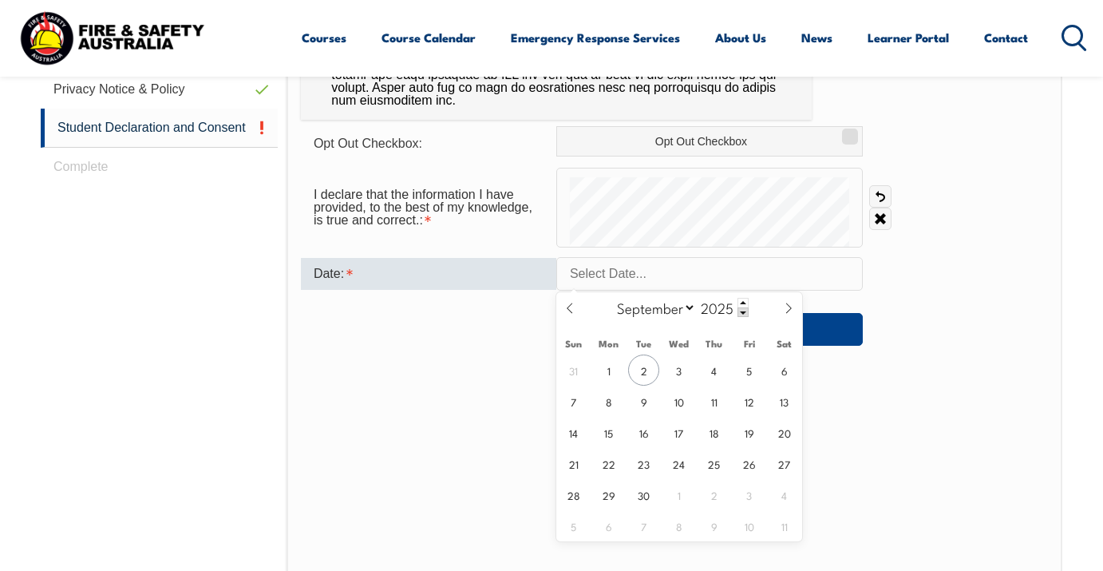
click at [627, 275] on input "text" at bounding box center [709, 274] width 306 height 34
click at [650, 373] on span "2" at bounding box center [643, 369] width 31 height 31
type input "September 2, 2025"
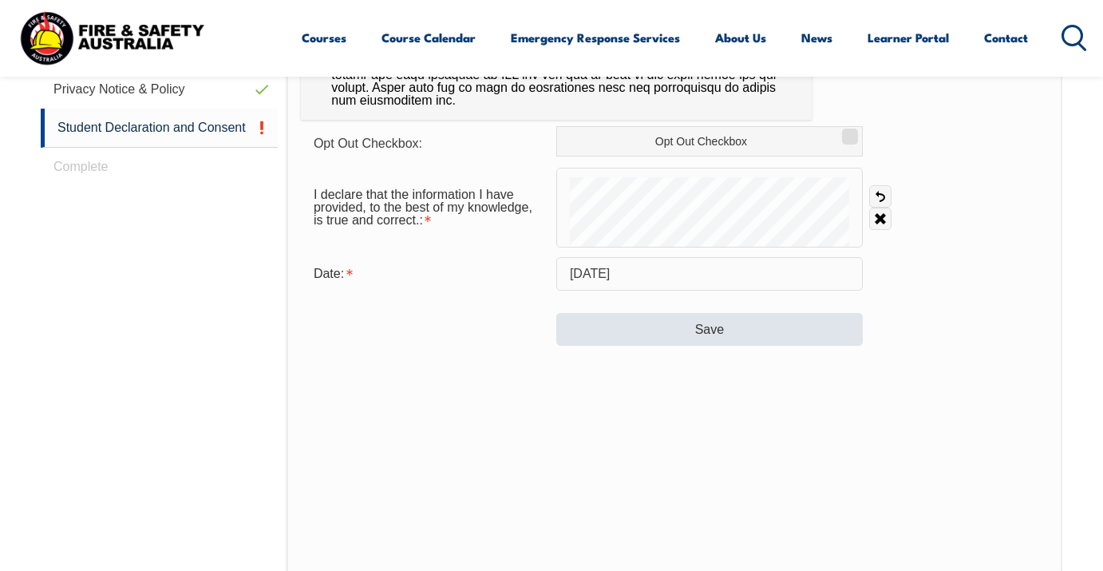
click at [733, 335] on button "Save" at bounding box center [709, 329] width 306 height 32
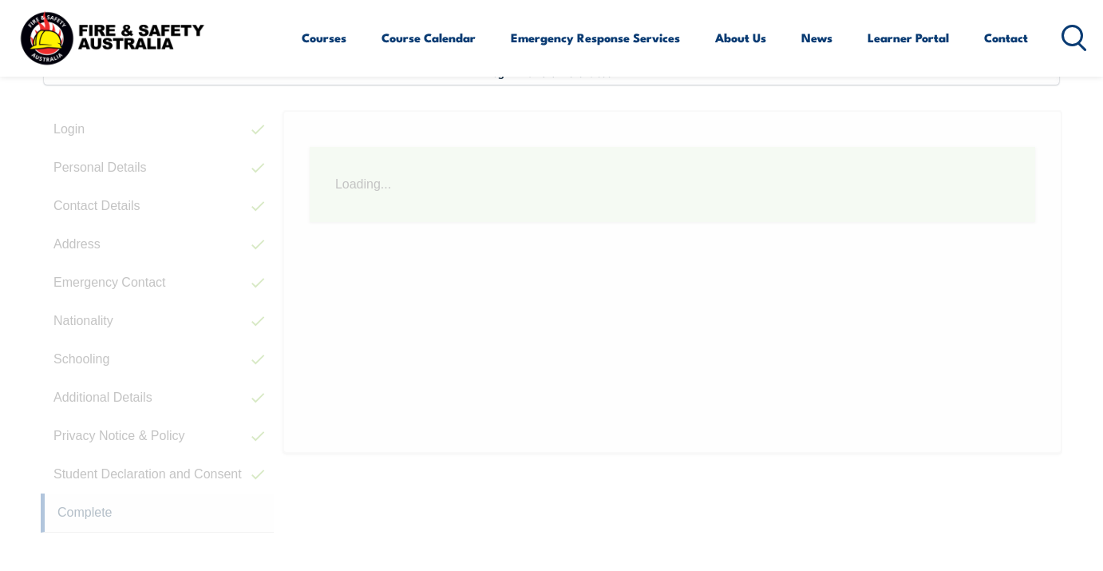
scroll to position [394, 0]
